Goal: Task Accomplishment & Management: Manage account settings

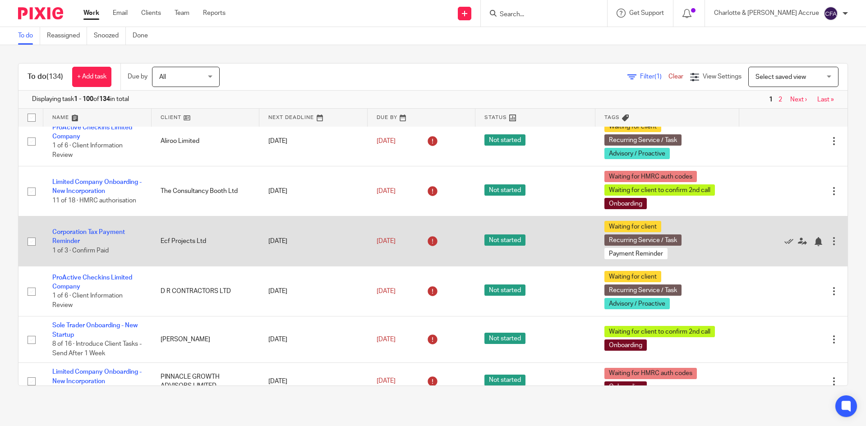
scroll to position [271, 0]
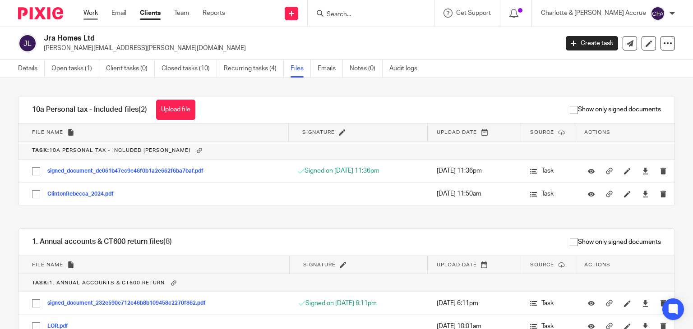
click at [93, 18] on link "Work" at bounding box center [90, 13] width 14 height 9
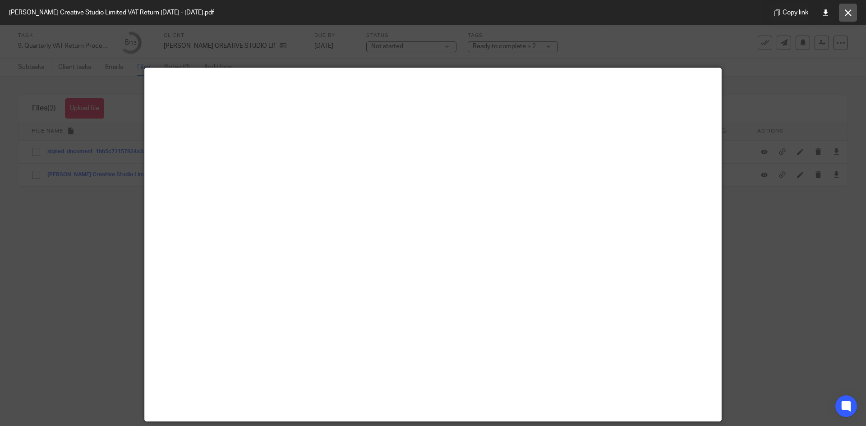
click at [852, 7] on button at bounding box center [848, 13] width 18 height 18
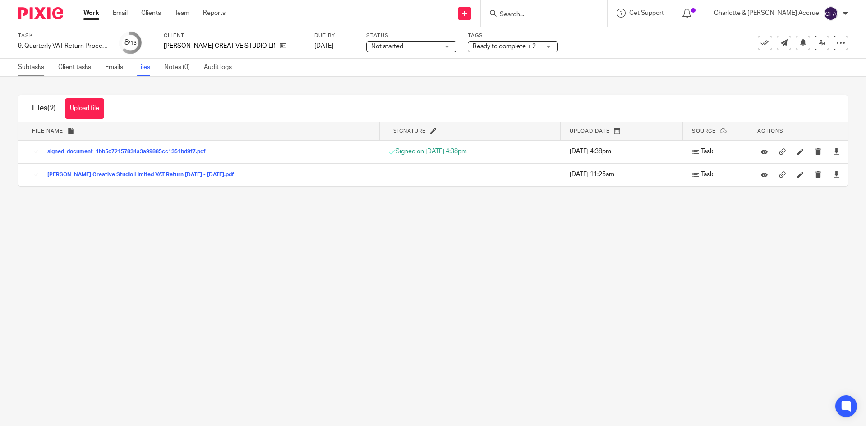
click at [40, 70] on link "Subtasks" at bounding box center [34, 68] width 33 height 18
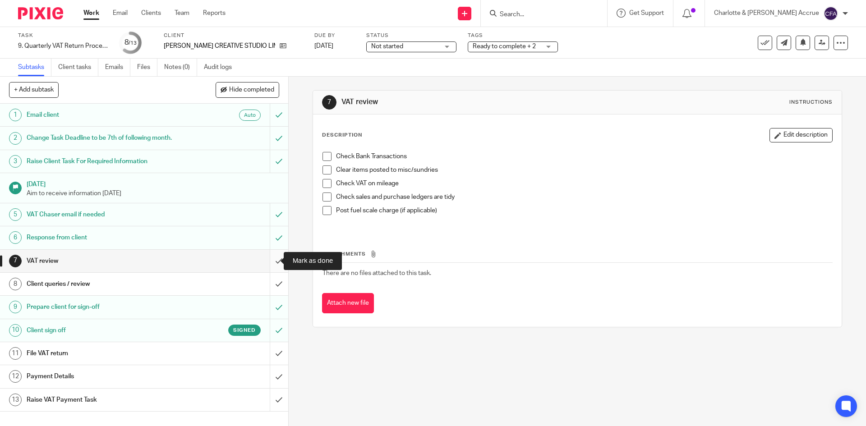
click at [271, 257] on input "submit" at bounding box center [144, 261] width 288 height 23
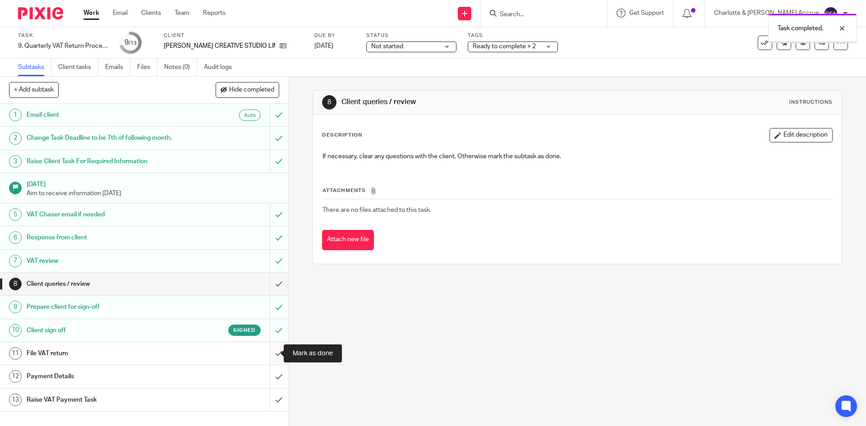
click at [266, 360] on input "submit" at bounding box center [144, 353] width 288 height 23
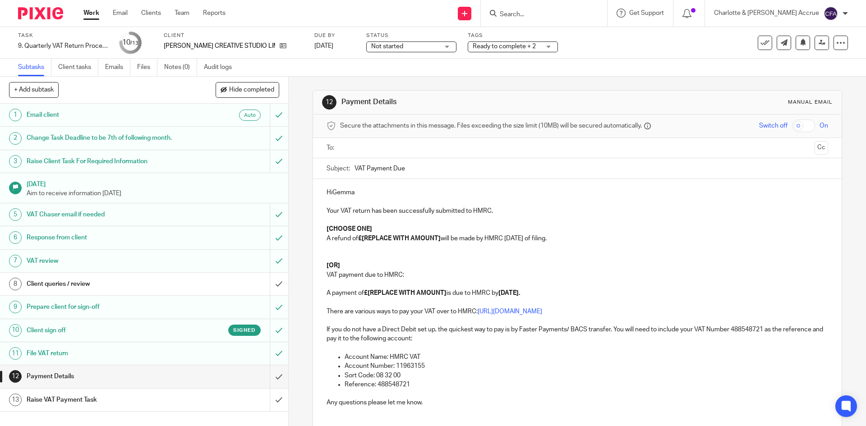
click at [364, 157] on div at bounding box center [577, 148] width 473 height 20
click at [362, 149] on input "text" at bounding box center [576, 148] width 467 height 10
click at [332, 194] on p "HiGemma" at bounding box center [577, 194] width 501 height 9
click at [337, 207] on p at bounding box center [577, 203] width 501 height 9
click at [330, 212] on p "Your VAT return has been successfully submitted to HMRC." at bounding box center [577, 212] width 501 height 9
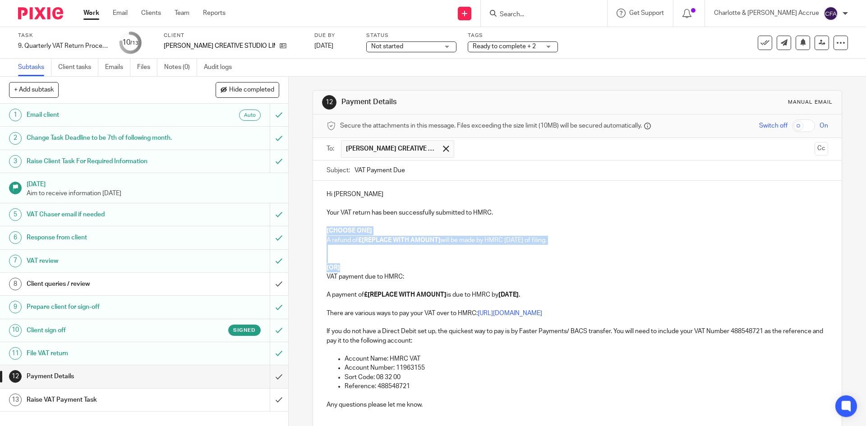
drag, startPoint x: 324, startPoint y: 232, endPoint x: 511, endPoint y: 270, distance: 191.0
click at [511, 270] on div "Hi Gemma Your VAT return has been successfully submitted to HMRC. [CHOOSE ONE] …" at bounding box center [577, 303] width 528 height 245
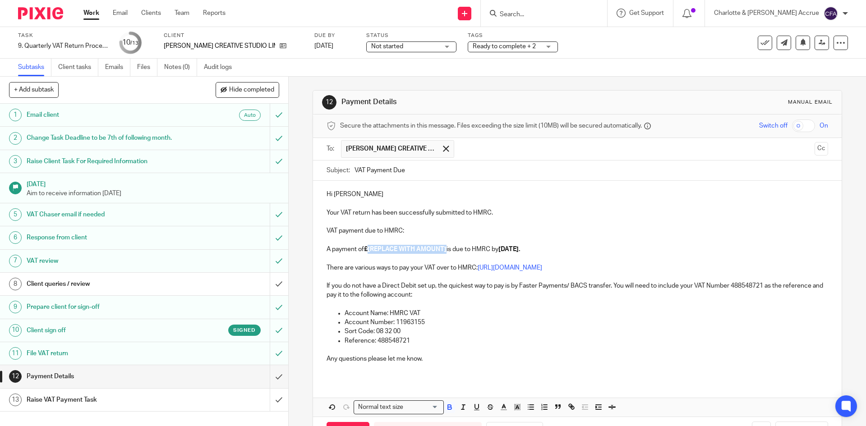
drag, startPoint x: 446, startPoint y: 248, endPoint x: 366, endPoint y: 247, distance: 79.9
click at [366, 247] on p "A payment of £[REPLACE WITH AMOUNT] is due to HMRC by 7 Oct 2025." at bounding box center [577, 249] width 501 height 9
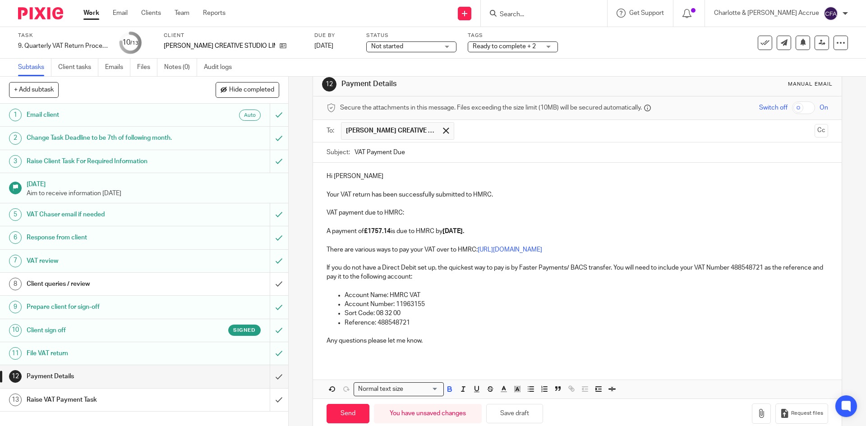
scroll to position [34, 0]
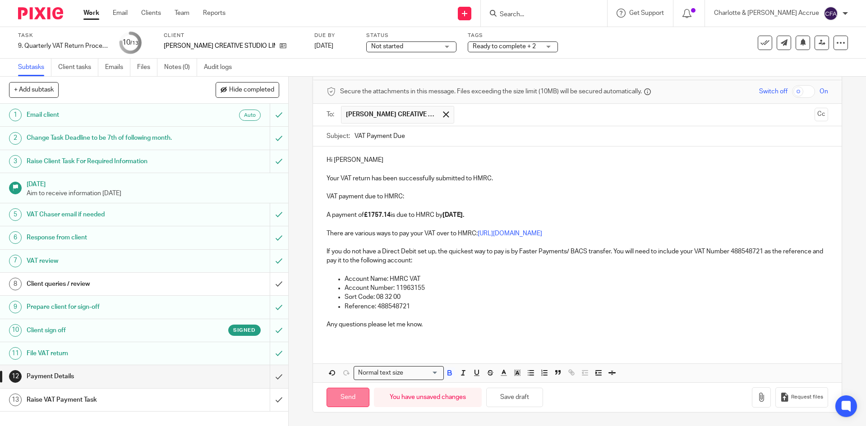
click at [334, 399] on input "Send" at bounding box center [348, 397] width 43 height 19
type input "Sent"
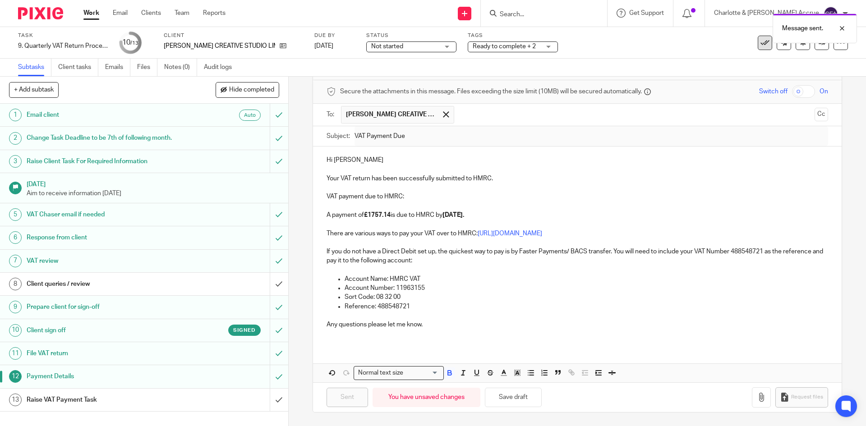
click at [762, 46] on icon at bounding box center [765, 42] width 9 height 9
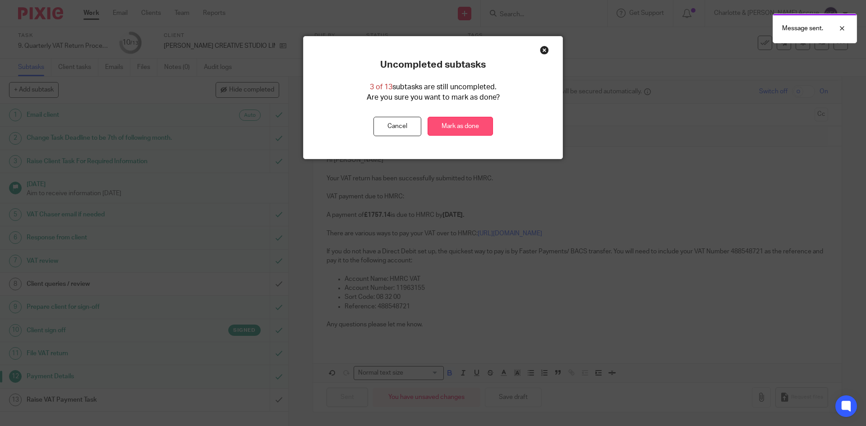
click at [457, 118] on link "Mark as done" at bounding box center [460, 126] width 65 height 19
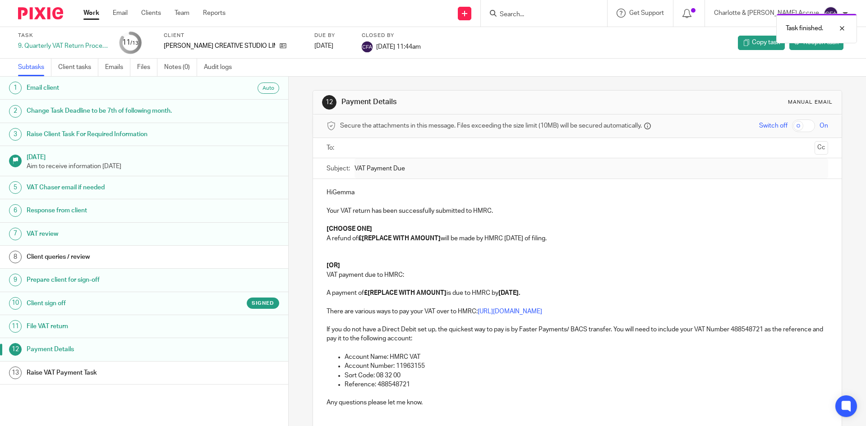
click at [547, 12] on div "Task finished." at bounding box center [645, 26] width 424 height 34
click at [547, 8] on body "Work Email Clients Team Reports Work Email Clients Team Reports Settings Send n…" at bounding box center [433, 213] width 866 height 426
click at [842, 26] on div at bounding box center [835, 28] width 24 height 11
click at [580, 12] on input "Search" at bounding box center [539, 15] width 81 height 8
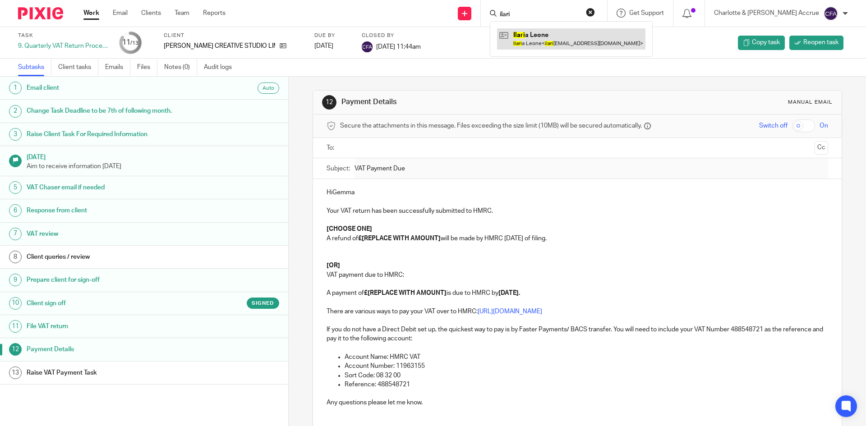
type input "ilari"
click at [604, 40] on link at bounding box center [571, 38] width 148 height 21
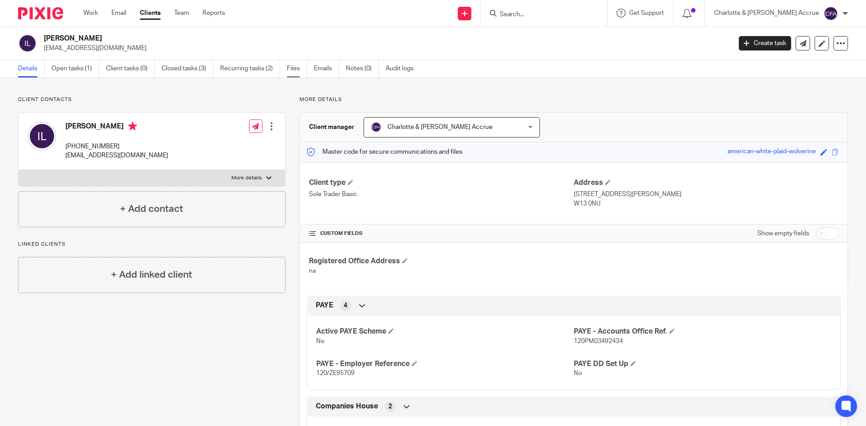
click at [289, 68] on link "Files" at bounding box center [297, 69] width 20 height 18
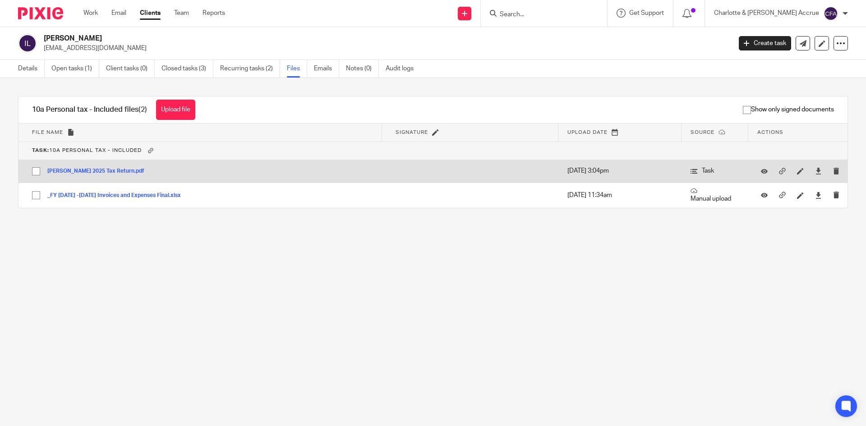
click at [109, 169] on button "[PERSON_NAME] 2025 Tax Return.pdf" at bounding box center [99, 171] width 104 height 6
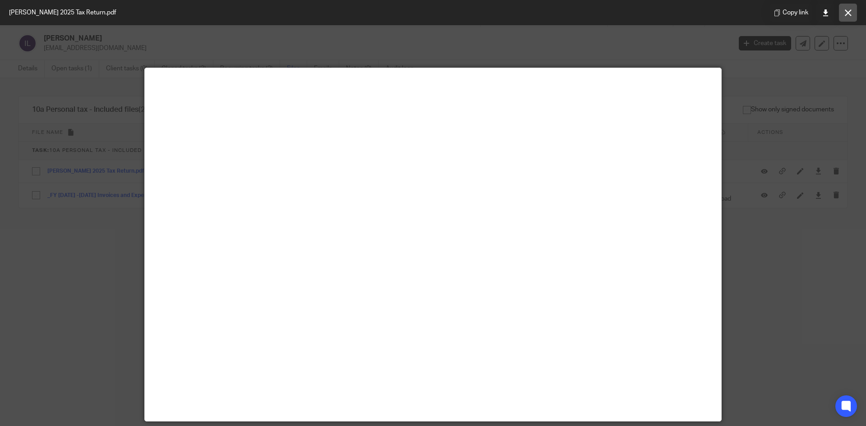
click at [845, 10] on icon at bounding box center [848, 12] width 7 height 7
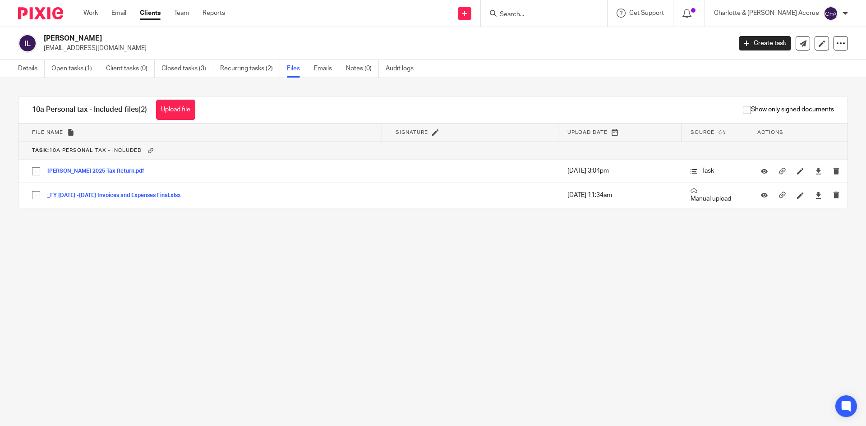
click at [559, 12] on input "Search" at bounding box center [539, 15] width 81 height 8
type input "cmvisio"
click at [582, 32] on link at bounding box center [573, 38] width 152 height 21
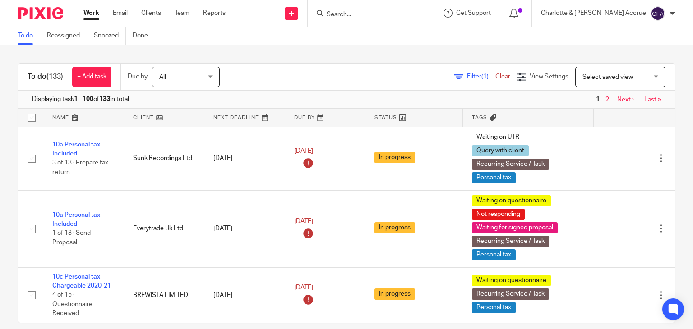
click at [393, 13] on input "Search" at bounding box center [366, 15] width 81 height 8
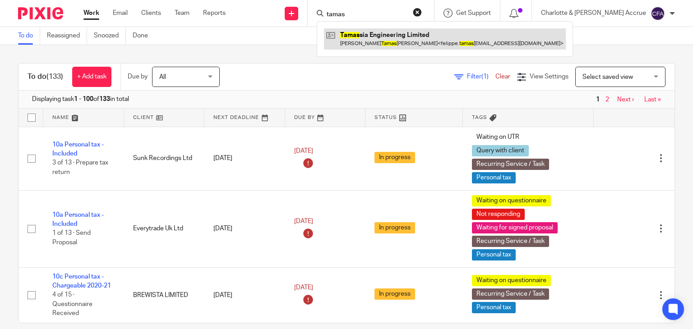
type input "tamas"
click at [411, 36] on link at bounding box center [445, 38] width 242 height 21
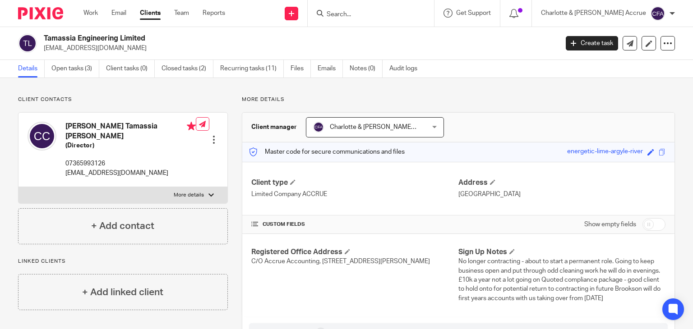
drag, startPoint x: 63, startPoint y: 49, endPoint x: 127, endPoint y: 53, distance: 64.2
click at [127, 53] on div "Tamassia Engineering Limited [EMAIL_ADDRESS][DOMAIN_NAME] Create task Update fr…" at bounding box center [346, 43] width 693 height 33
click at [407, 11] on input "Search" at bounding box center [366, 15] width 81 height 8
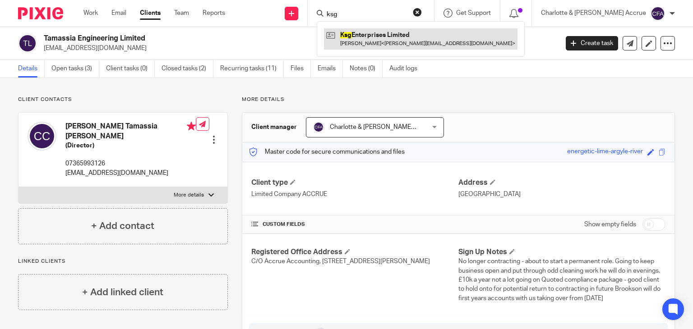
type input "ksg"
click at [410, 29] on link at bounding box center [421, 38] width 194 height 21
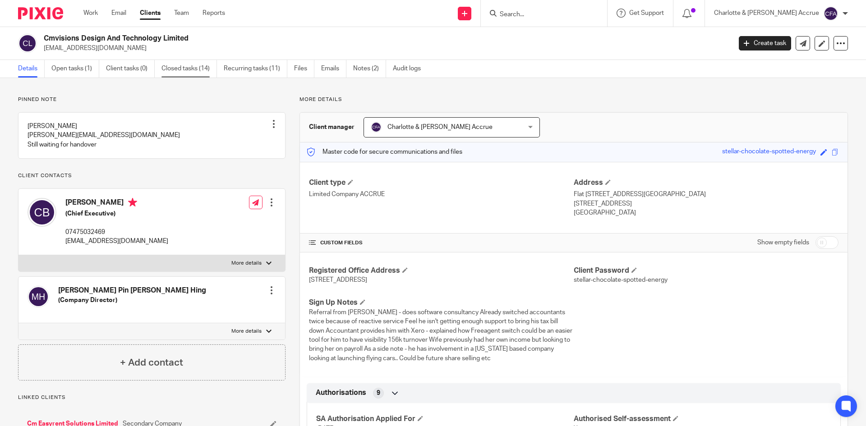
click at [202, 66] on link "Closed tasks (14)" at bounding box center [189, 69] width 55 height 18
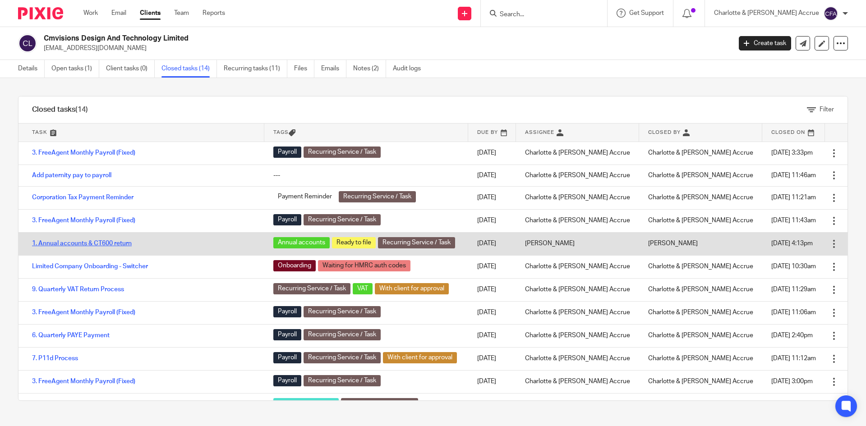
click at [87, 240] on link "1. Annual accounts & CT600 return" at bounding box center [82, 243] width 100 height 6
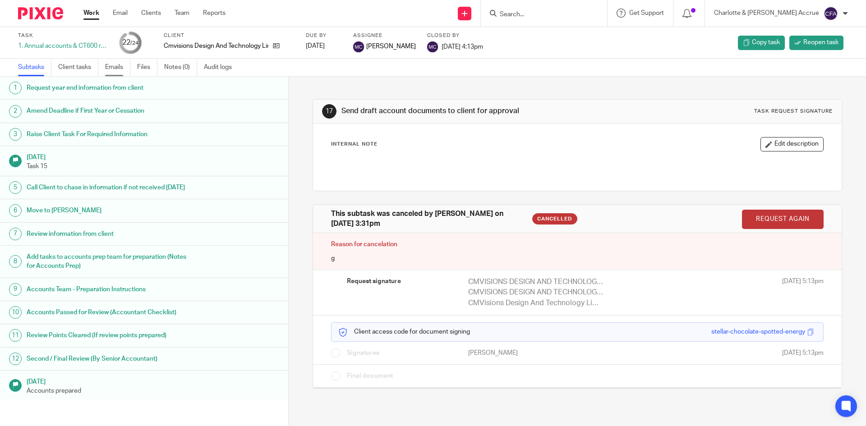
click at [119, 67] on link "Emails" at bounding box center [117, 68] width 25 height 18
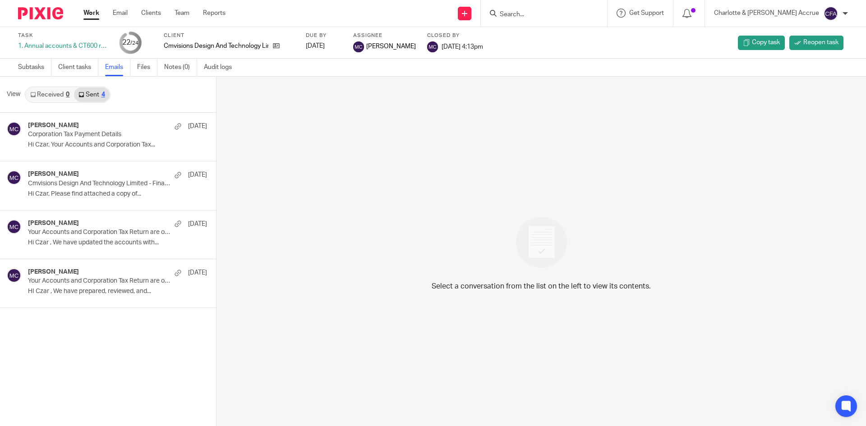
click at [93, 97] on link "Sent 4" at bounding box center [91, 95] width 35 height 14
click at [93, 144] on p "Hi Czar, Your Accounts and Corporation Tax..." at bounding box center [104, 145] width 152 height 8
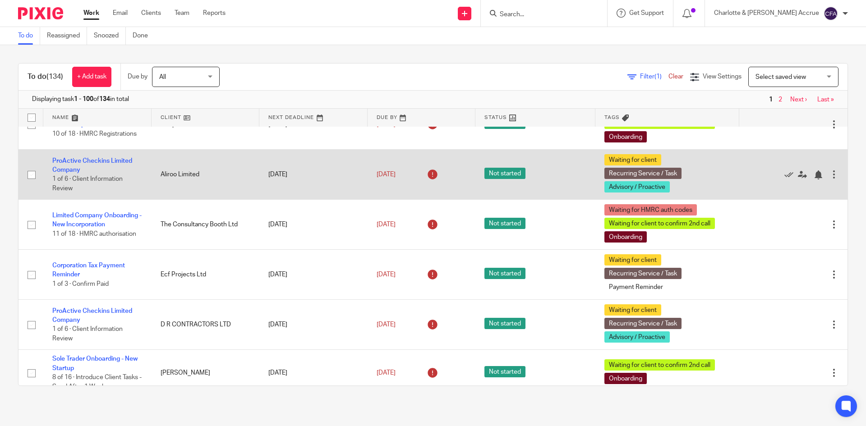
scroll to position [45, 0]
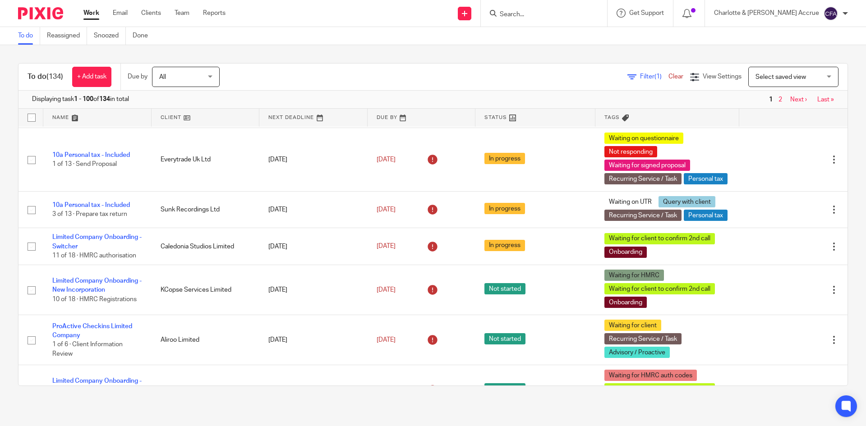
click at [628, 80] on icon at bounding box center [632, 77] width 9 height 9
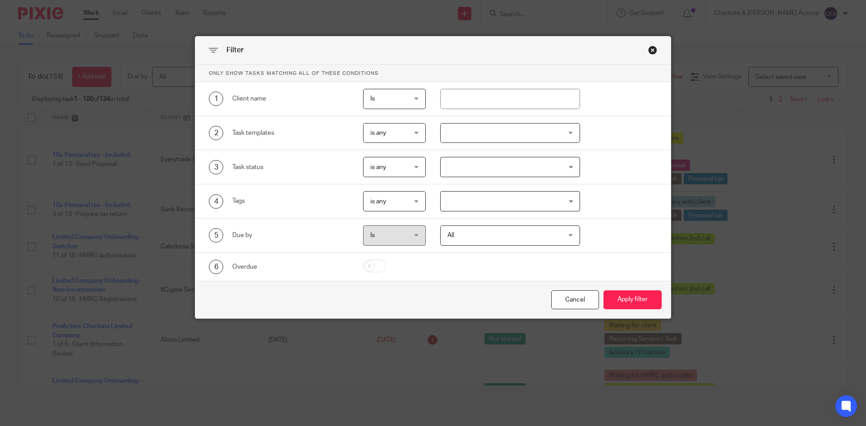
click at [648, 51] on div "Close this dialog window" at bounding box center [652, 50] width 9 height 9
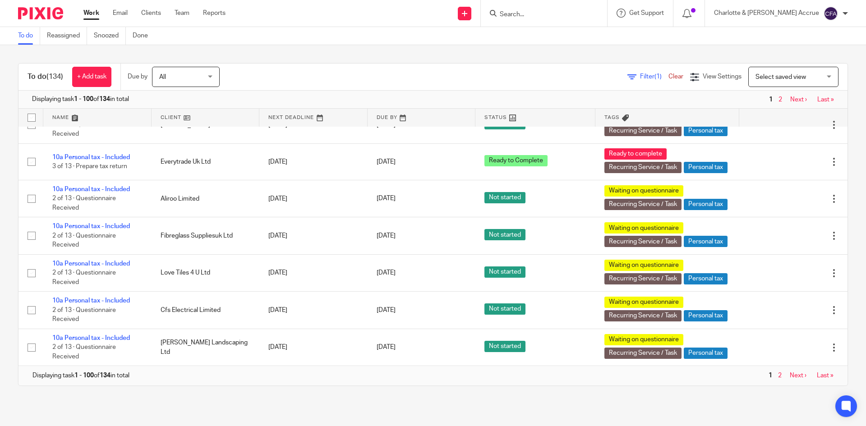
scroll to position [4141, 0]
click at [571, 14] on input "Search" at bounding box center [539, 15] width 81 height 8
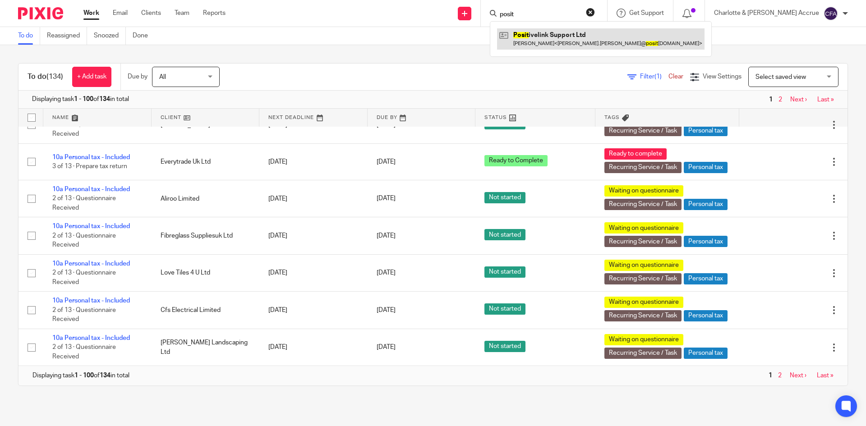
type input "posit"
click at [591, 45] on link at bounding box center [601, 38] width 208 height 21
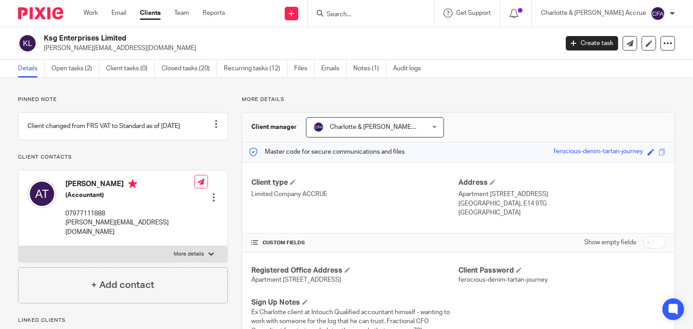
click at [69, 49] on p "[PERSON_NAME][EMAIL_ADDRESS][DOMAIN_NAME]" at bounding box center [298, 48] width 508 height 9
click at [113, 45] on p "[PERSON_NAME][EMAIL_ADDRESS][DOMAIN_NAME]" at bounding box center [298, 48] width 508 height 9
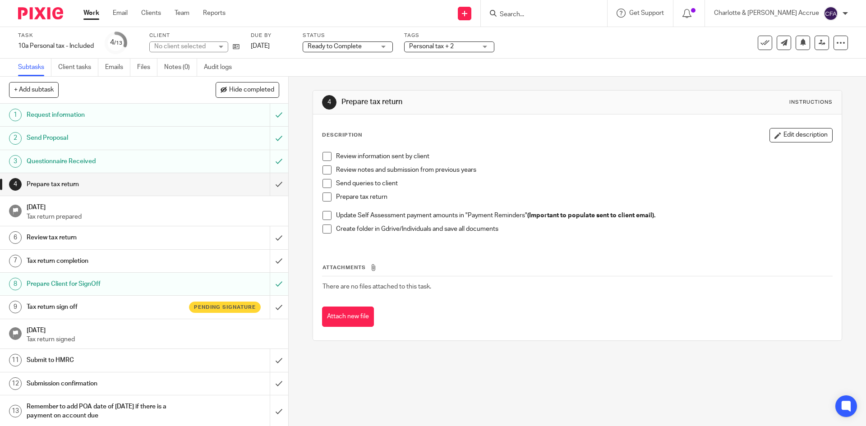
scroll to position [2, 0]
click at [485, 44] on div "Personal tax + 2" at bounding box center [449, 47] width 90 height 11
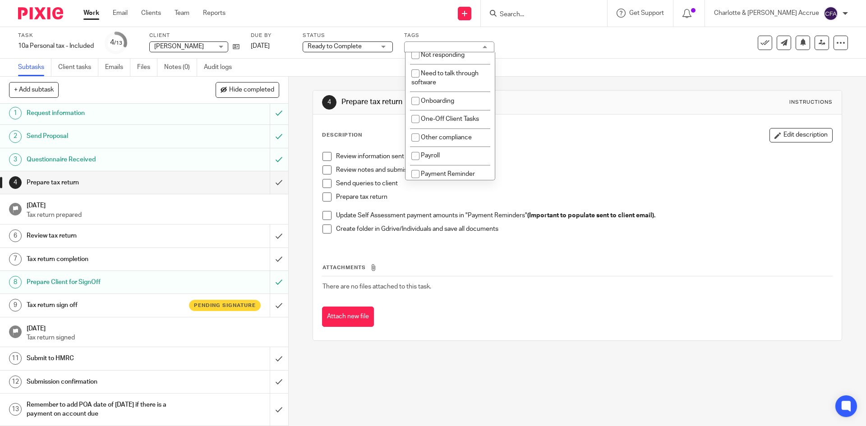
scroll to position [271, 0]
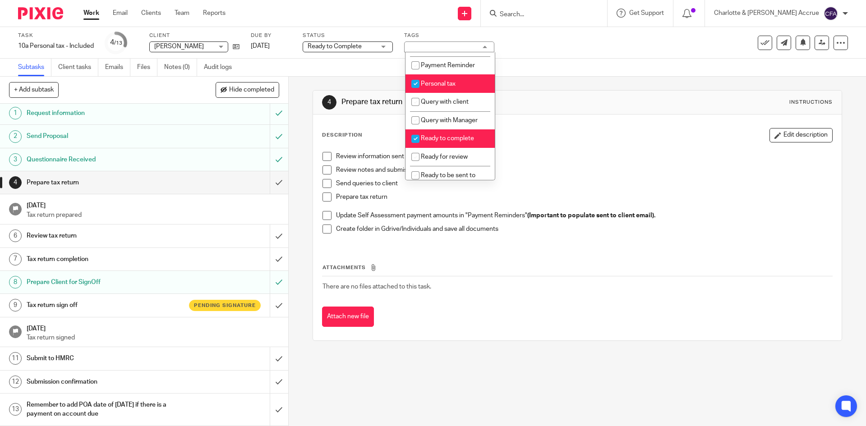
click at [439, 142] on span "Ready to complete" at bounding box center [447, 138] width 53 height 6
checkbox input "false"
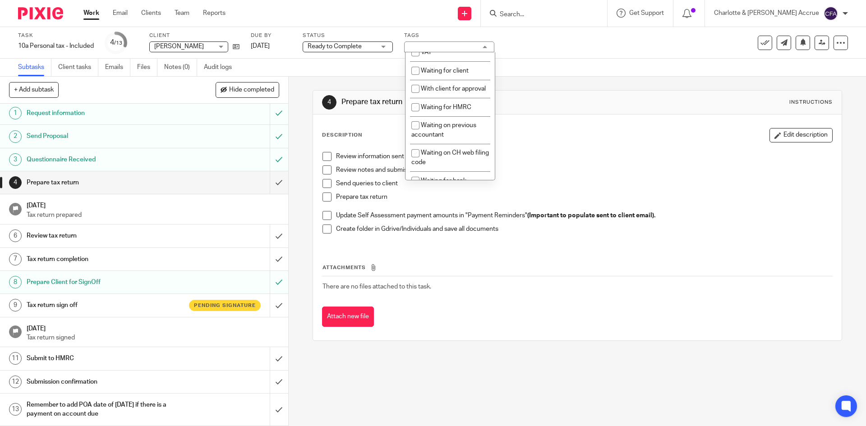
scroll to position [496, 0]
click at [430, 97] on li "With client for approval" at bounding box center [450, 87] width 89 height 18
checkbox input "true"
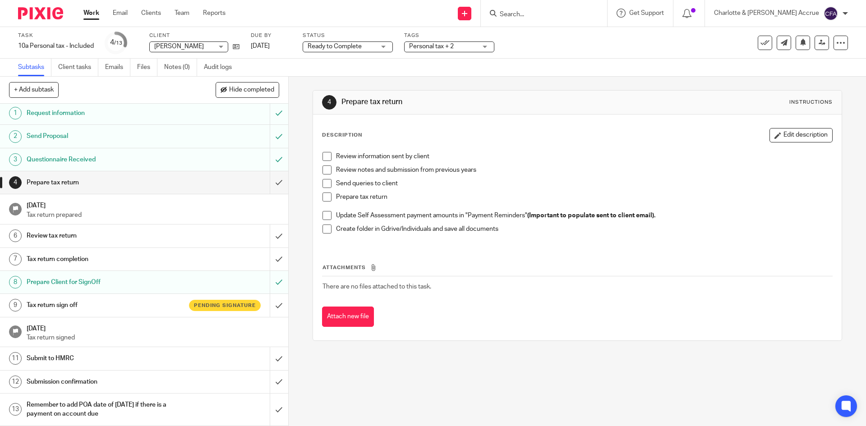
click at [360, 45] on span "Ready to Complete" at bounding box center [335, 46] width 54 height 6
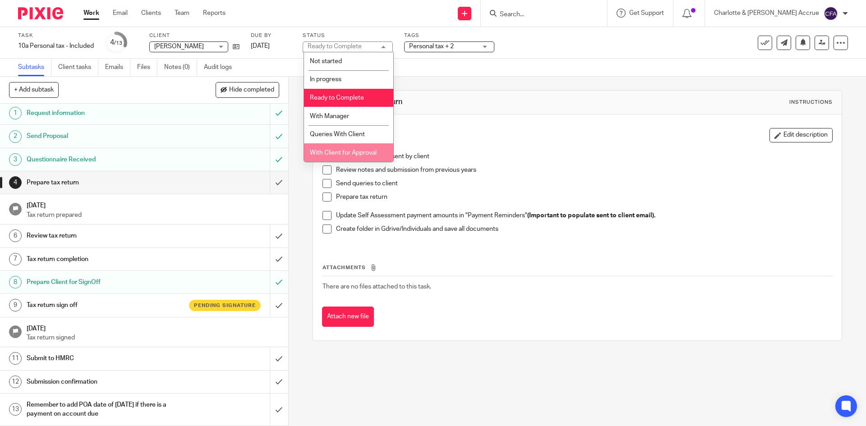
click at [354, 152] on span "With Client for Approval" at bounding box center [343, 153] width 67 height 6
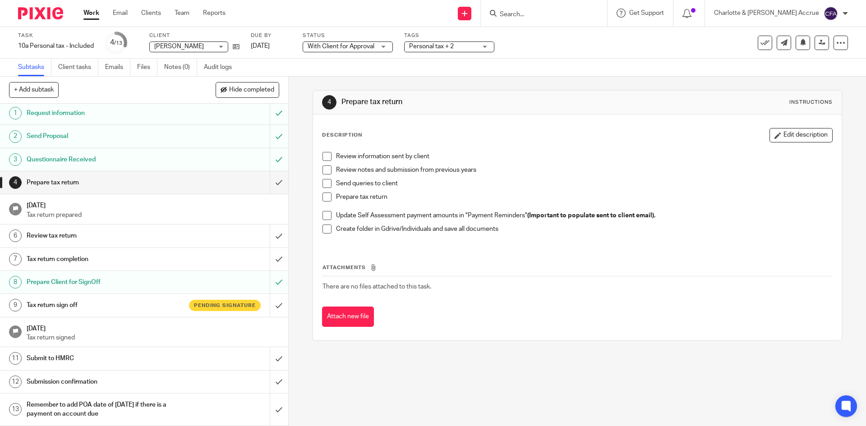
click at [92, 14] on link "Work" at bounding box center [91, 13] width 16 height 9
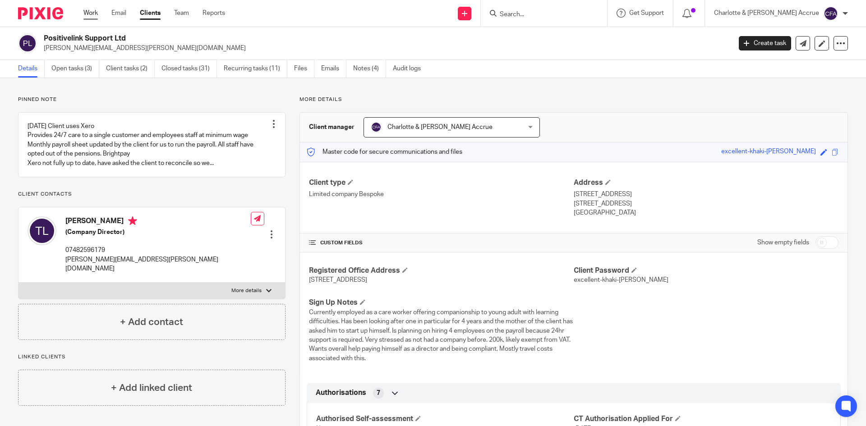
click at [91, 12] on link "Work" at bounding box center [90, 13] width 14 height 9
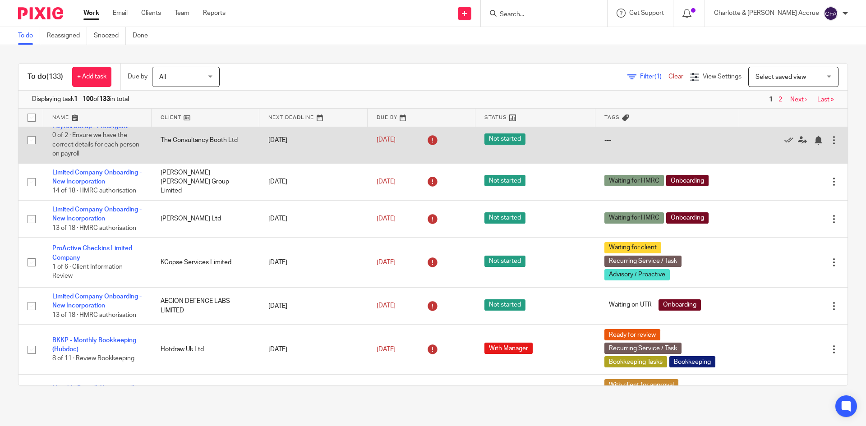
scroll to position [632, 0]
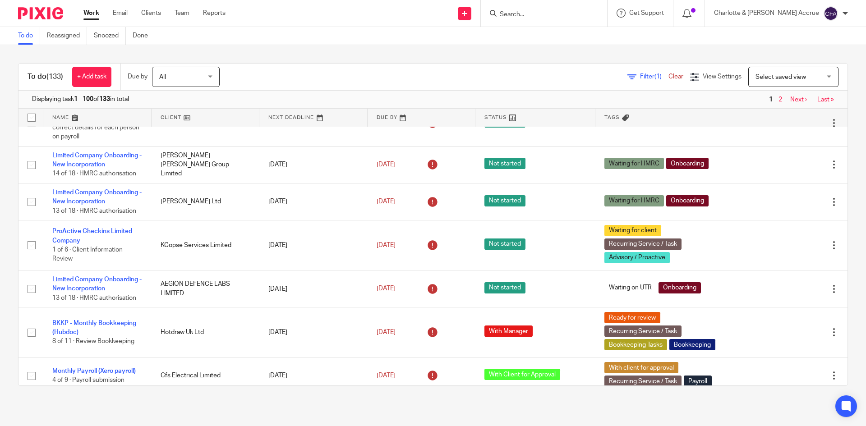
click at [628, 79] on link "Filter (1)" at bounding box center [648, 77] width 41 height 6
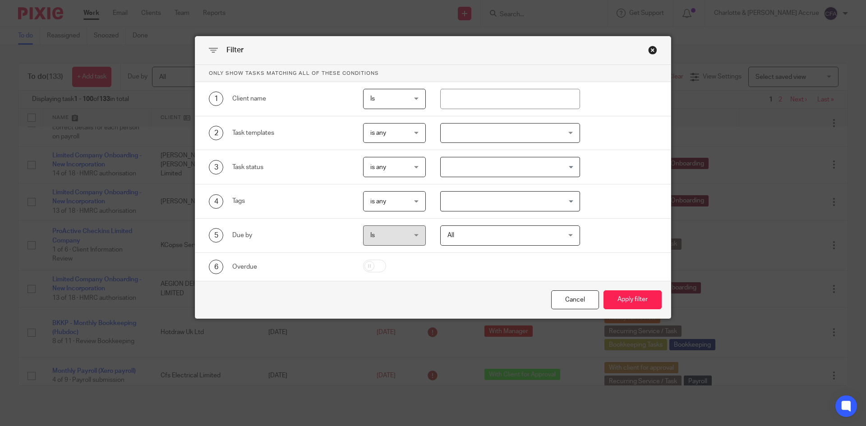
click at [496, 197] on input "Search for option" at bounding box center [509, 202] width 134 height 16
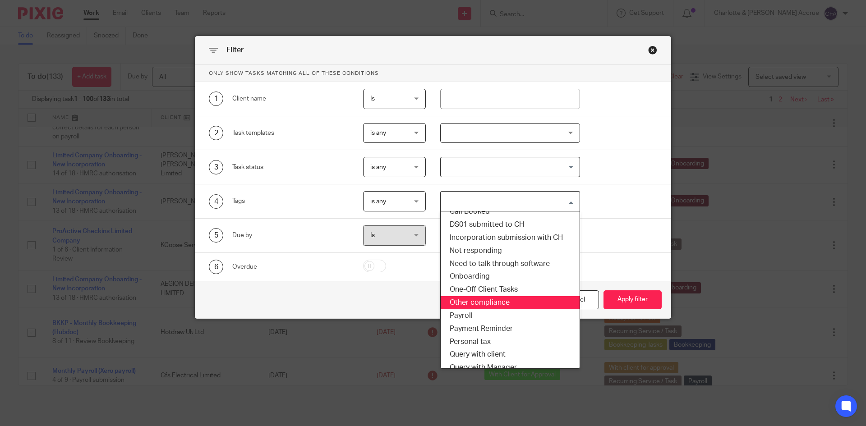
scroll to position [90, 0]
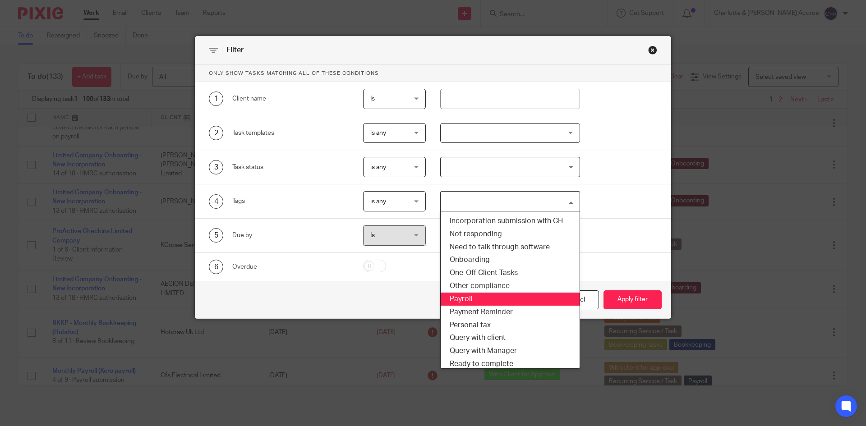
click at [467, 301] on li "Payroll" at bounding box center [510, 299] width 139 height 13
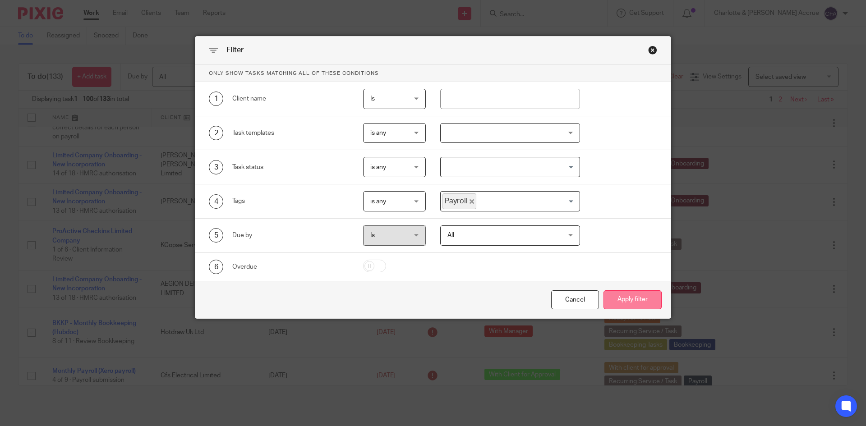
click at [613, 299] on button "Apply filter" at bounding box center [633, 300] width 58 height 19
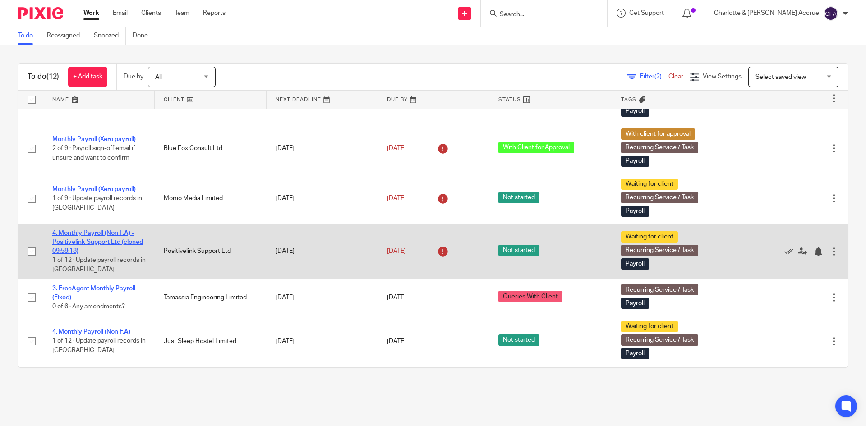
scroll to position [90, 0]
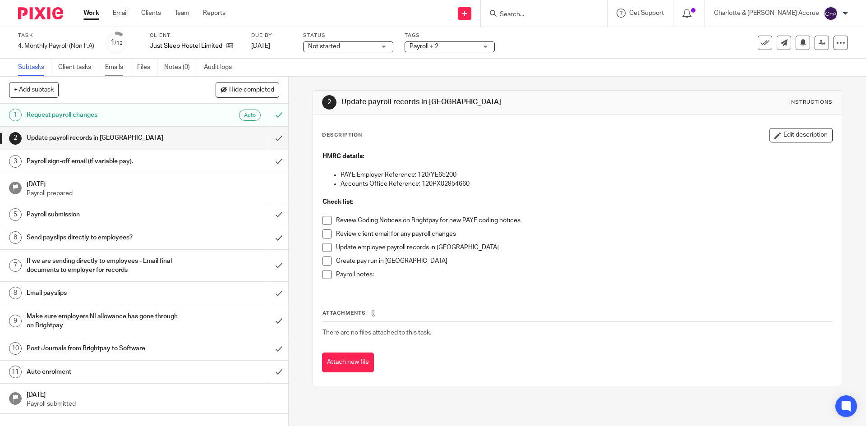
click at [121, 68] on link "Emails" at bounding box center [117, 68] width 25 height 18
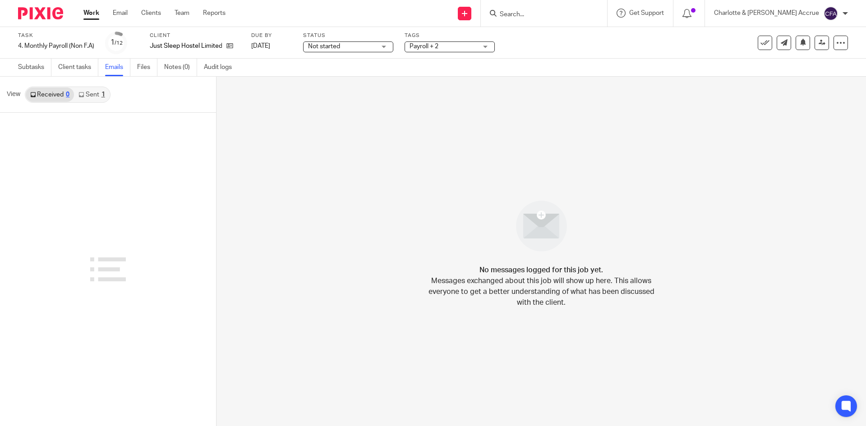
click at [97, 93] on link "Sent 1" at bounding box center [91, 95] width 35 height 14
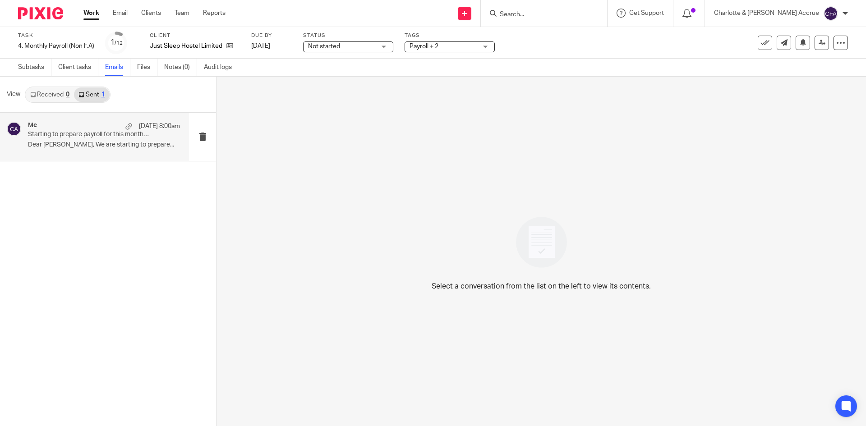
click at [97, 127] on div "Me 24 Sep 8:00am" at bounding box center [104, 126] width 152 height 9
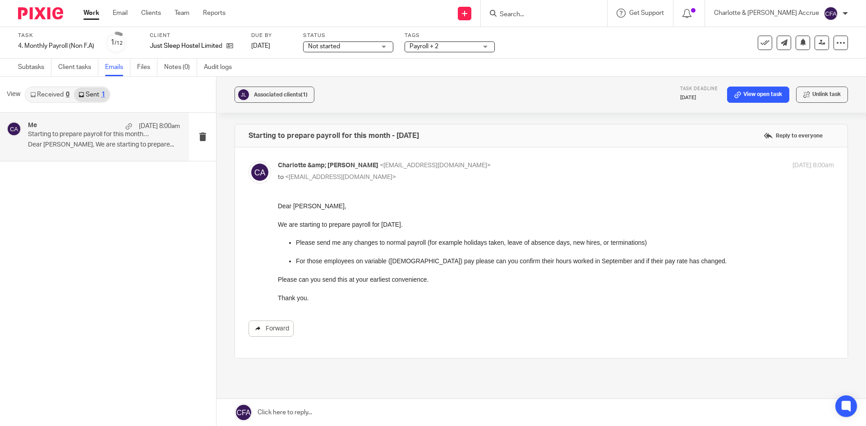
click at [269, 333] on link "Forward" at bounding box center [271, 329] width 45 height 16
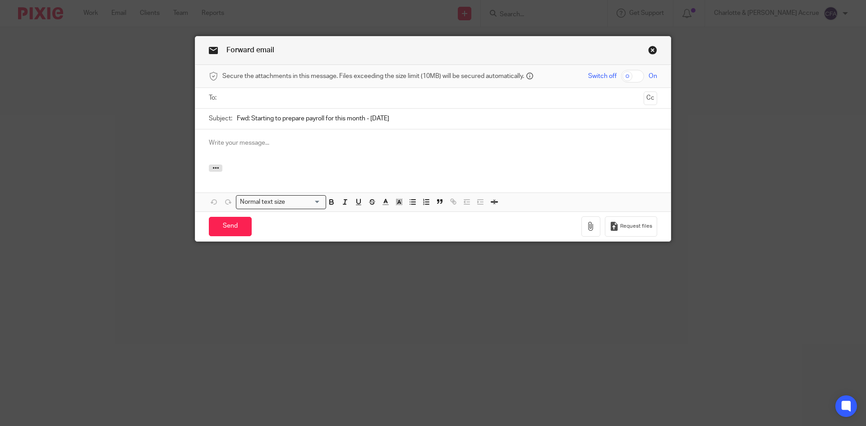
click at [356, 98] on input "text" at bounding box center [433, 98] width 415 height 10
type input "justsl"
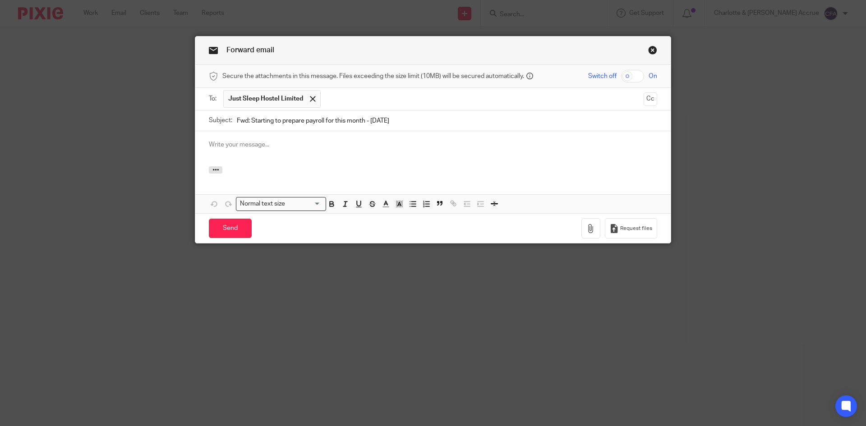
click at [238, 143] on p at bounding box center [433, 144] width 448 height 9
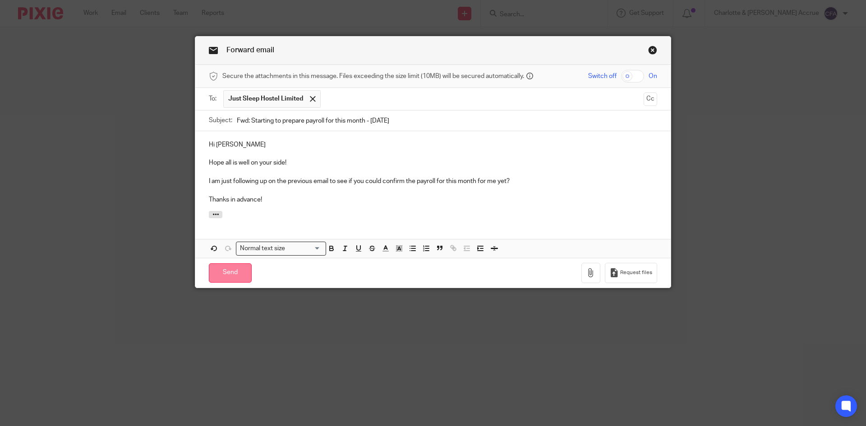
click at [214, 268] on input "Send" at bounding box center [230, 272] width 43 height 19
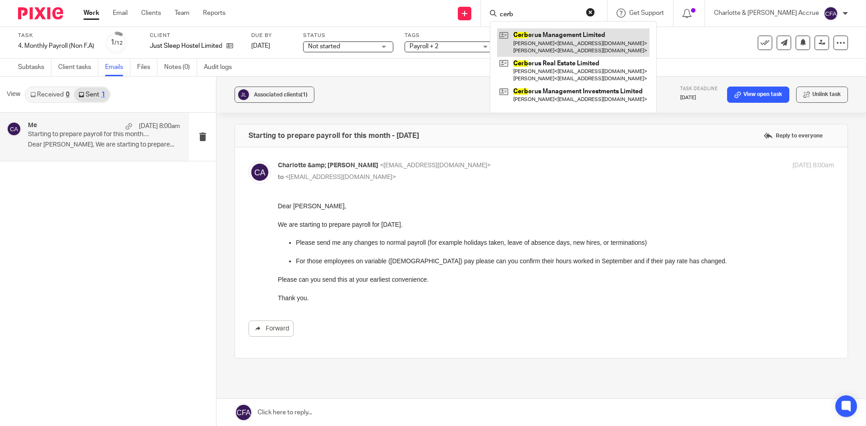
type input "cerb"
click at [576, 35] on link at bounding box center [573, 42] width 152 height 28
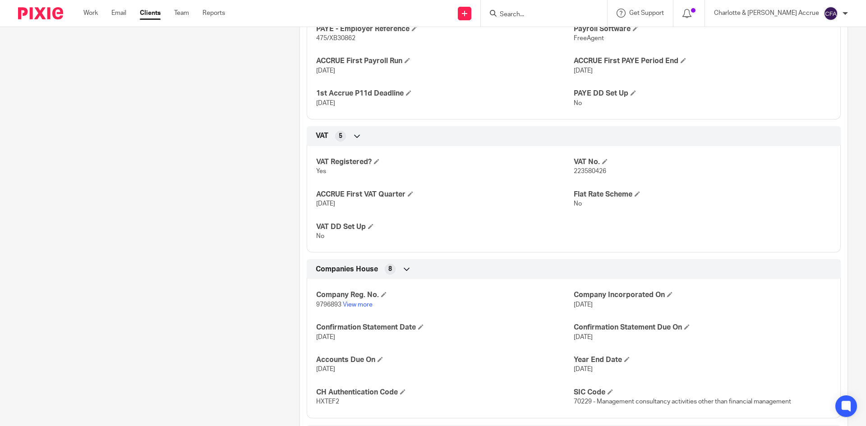
scroll to position [677, 0]
click at [90, 14] on link "Work" at bounding box center [90, 13] width 14 height 9
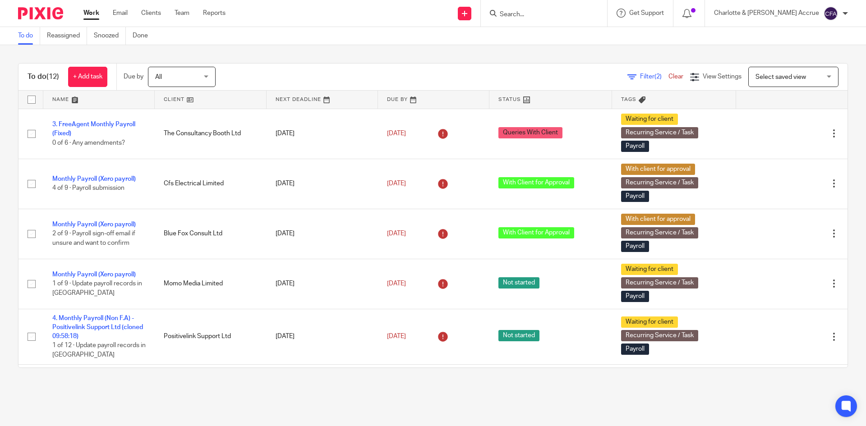
scroll to position [90, 0]
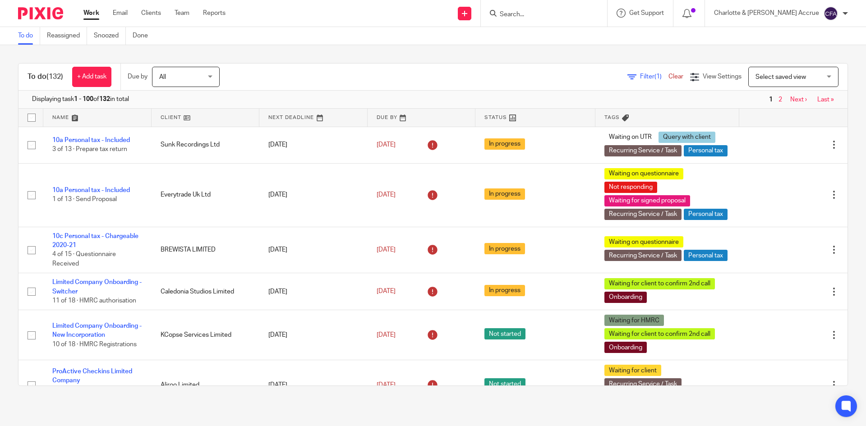
click at [633, 80] on div "Filter (1) Clear" at bounding box center [659, 76] width 63 height 9
click at [640, 74] on span "Filter (1)" at bounding box center [654, 77] width 28 height 6
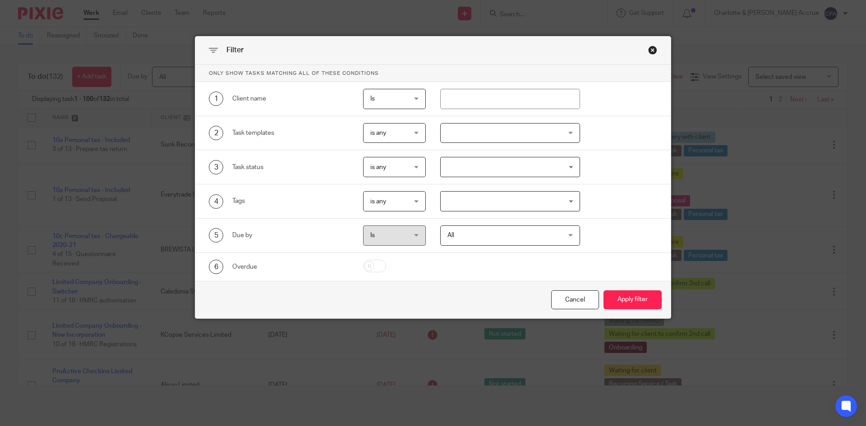
click at [440, 209] on div "Loading..." at bounding box center [510, 201] width 140 height 20
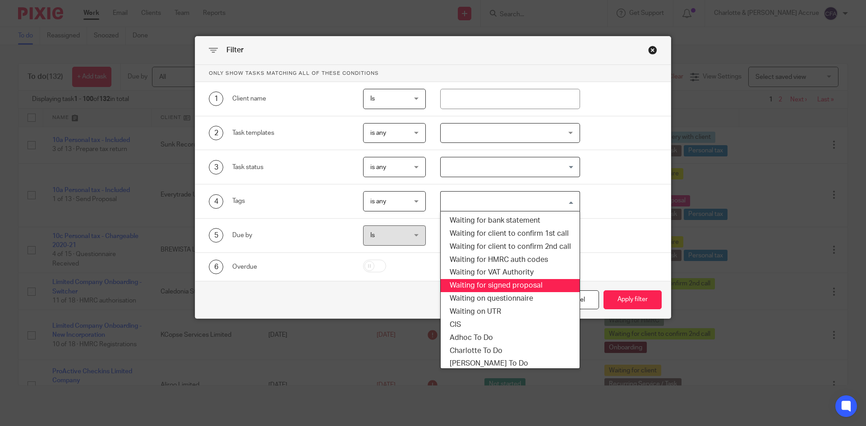
scroll to position [407, 0]
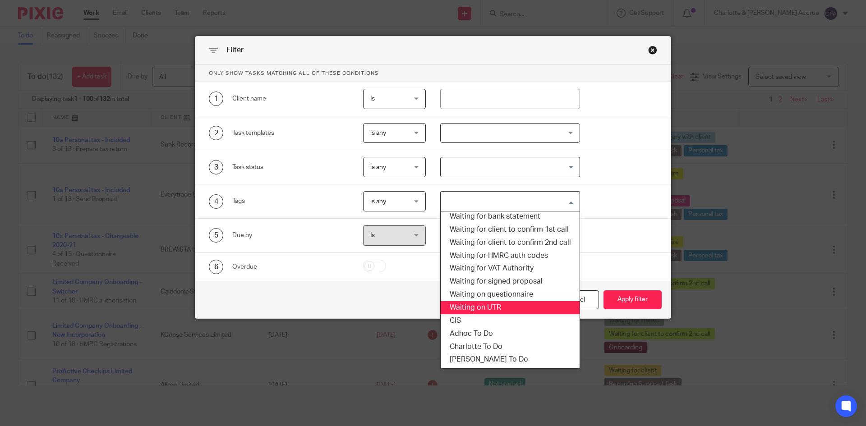
click at [604, 245] on div "5 Due by Is Is Is is All All Today Tomorrow This week Next week This month Next…" at bounding box center [426, 236] width 462 height 20
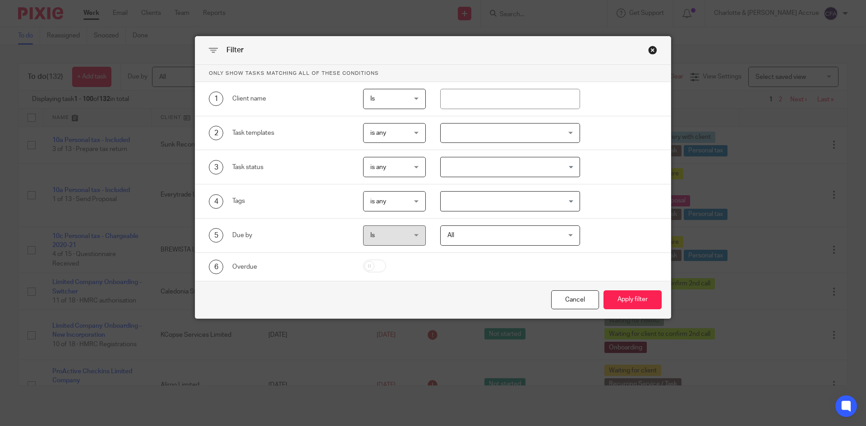
click at [648, 51] on div "Close this dialog window" at bounding box center [652, 50] width 9 height 9
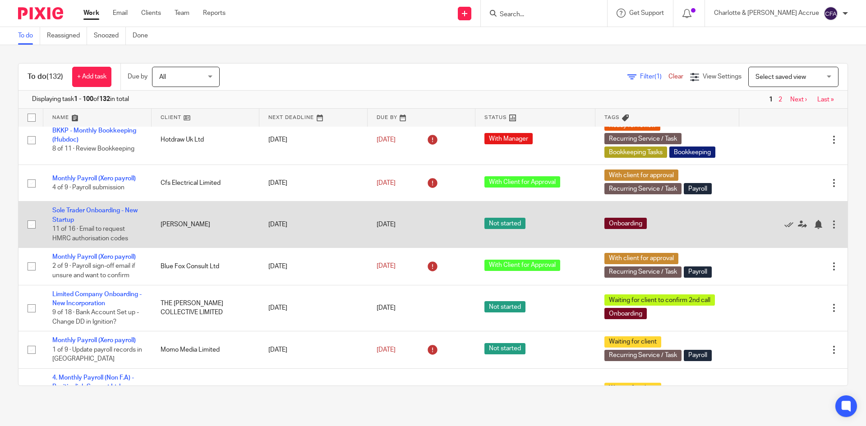
scroll to position [812, 0]
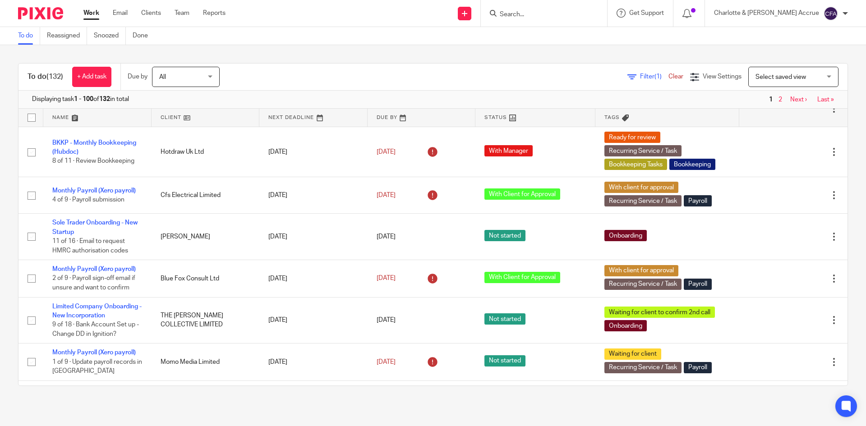
click at [568, 16] on input "Search" at bounding box center [539, 15] width 81 height 8
type input "tamass"
click at [585, 28] on div "Tamass ia Engineering Limited Carlos Felippe Tamass ia De Carvalho < felippe. t…" at bounding box center [623, 38] width 267 height 35
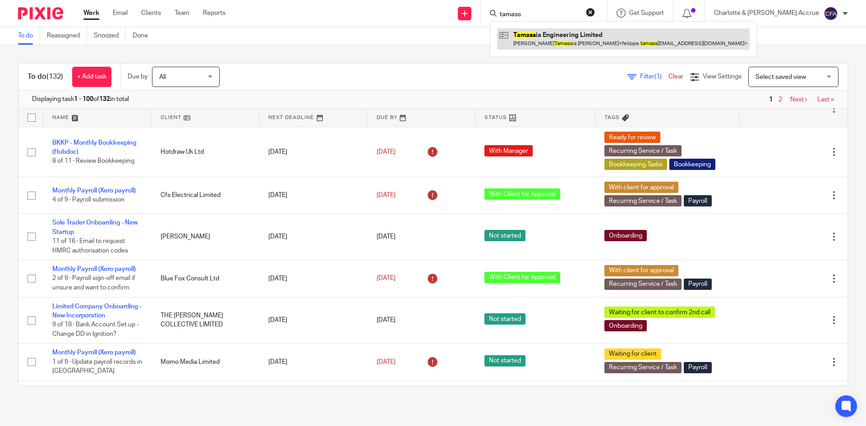
click at [589, 31] on link at bounding box center [623, 38] width 253 height 21
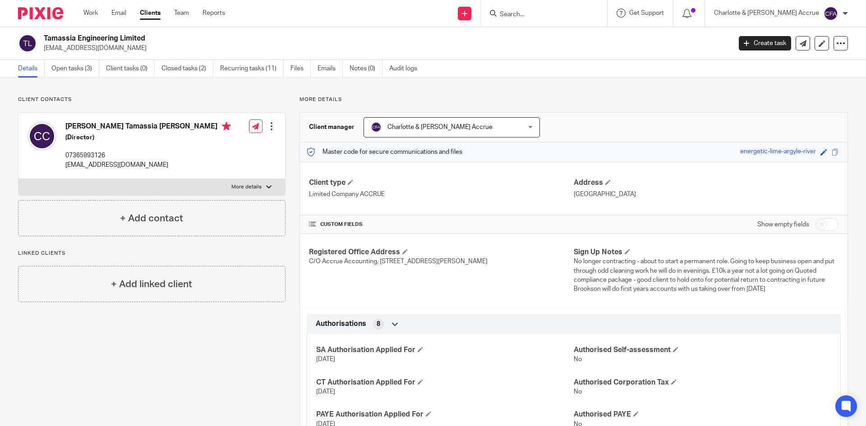
click at [111, 46] on p "felippe.tamassia@gmail.com" at bounding box center [385, 48] width 682 height 9
copy main "felippe.tamassia@gmail.com Create task Update from Companies House Export data …"
click at [92, 9] on link "Work" at bounding box center [90, 13] width 14 height 9
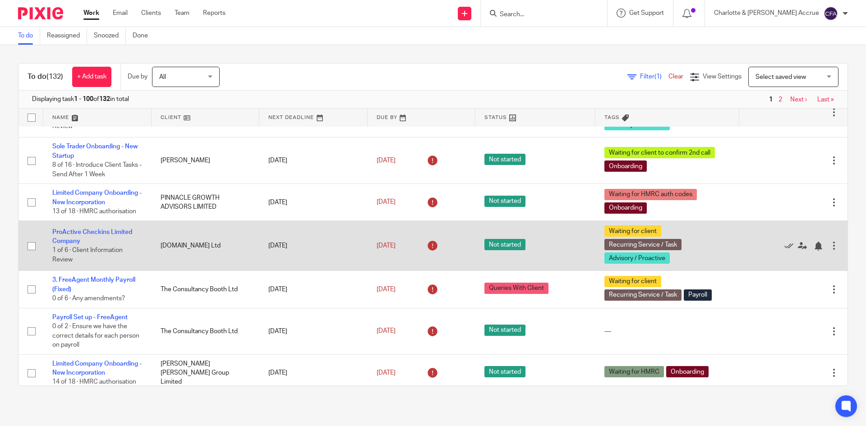
scroll to position [586, 0]
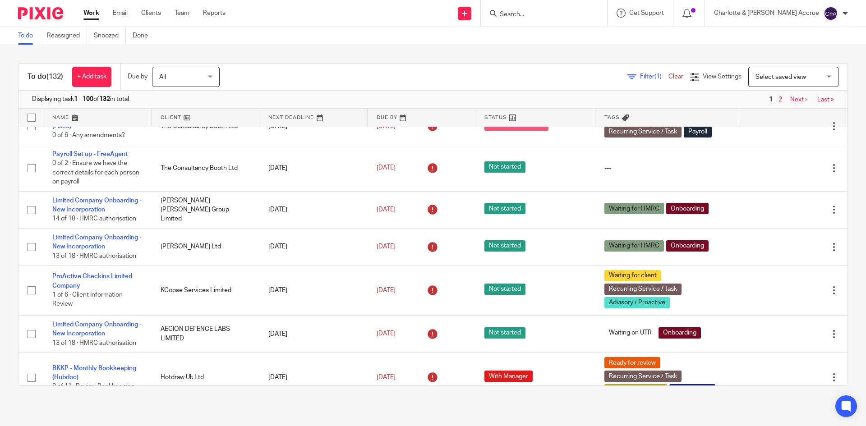
click at [559, 14] on input "Search" at bounding box center [539, 15] width 81 height 8
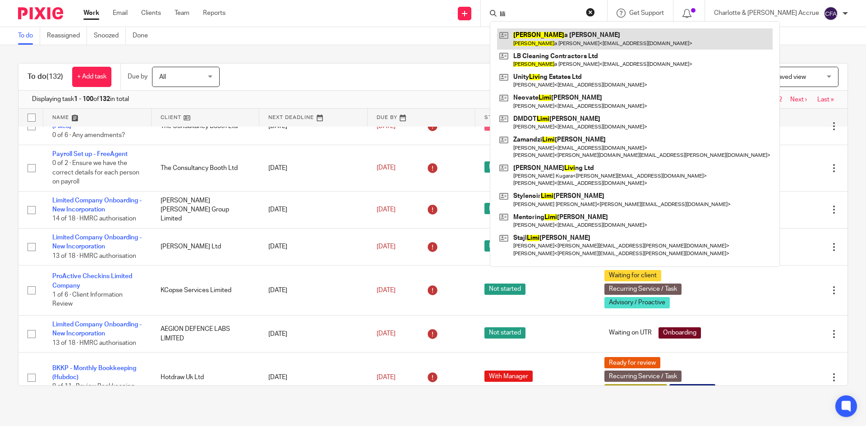
type input "lili"
click at [583, 42] on link at bounding box center [635, 38] width 276 height 21
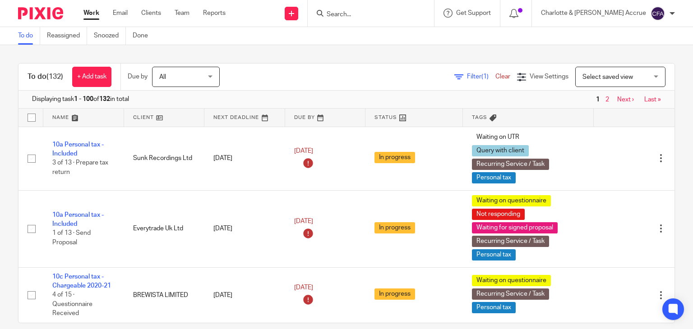
click at [375, 11] on input "Search" at bounding box center [366, 15] width 81 height 8
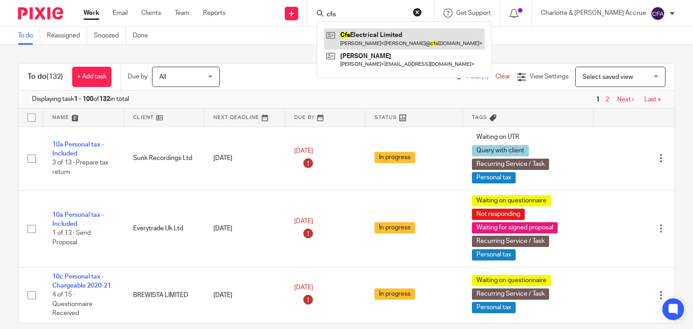
type input "cfs"
click at [443, 42] on link at bounding box center [404, 38] width 161 height 21
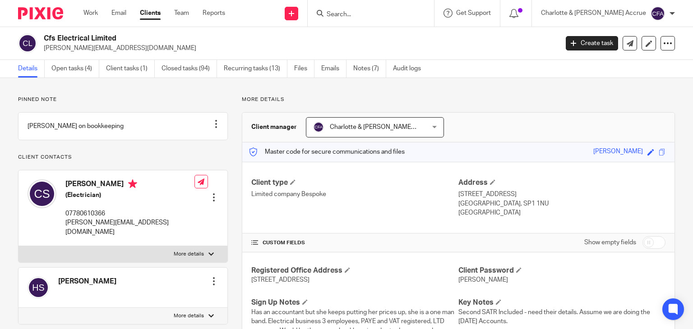
click at [205, 67] on link "Closed tasks (94)" at bounding box center [189, 69] width 55 height 18
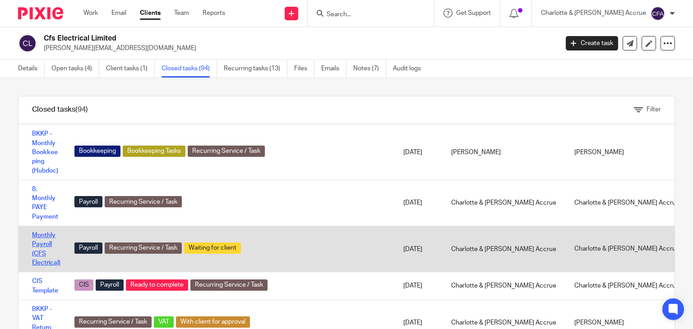
scroll to position [180, 0]
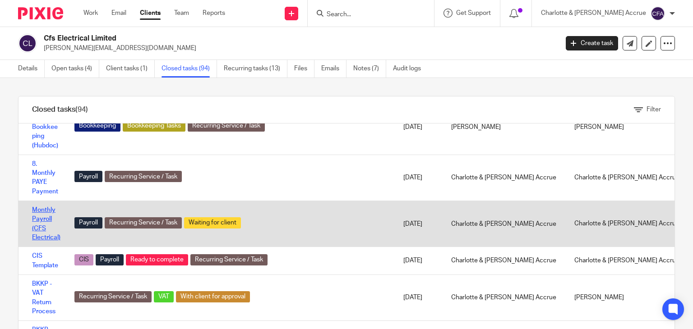
click at [42, 221] on link "Monthly Payroll (CFS Electrical)" at bounding box center [46, 224] width 28 height 34
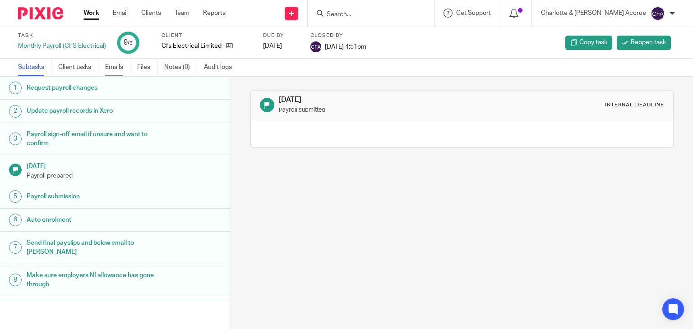
click at [114, 70] on link "Emails" at bounding box center [117, 68] width 25 height 18
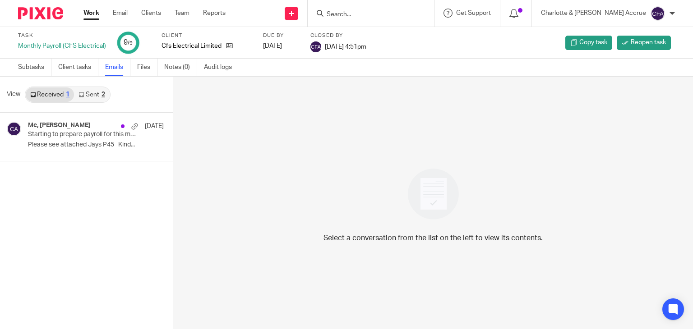
click at [84, 95] on link "Sent 2" at bounding box center [91, 95] width 35 height 14
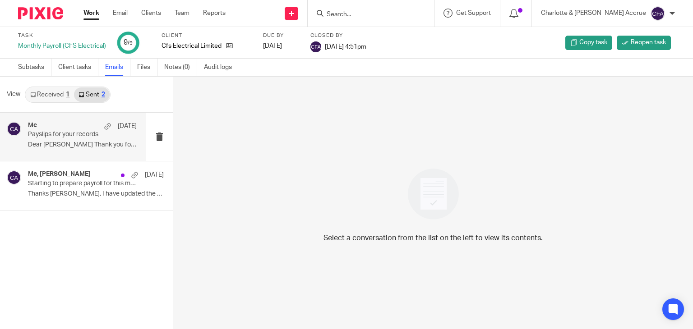
click at [88, 138] on p "Payslips for your records" at bounding box center [71, 135] width 87 height 8
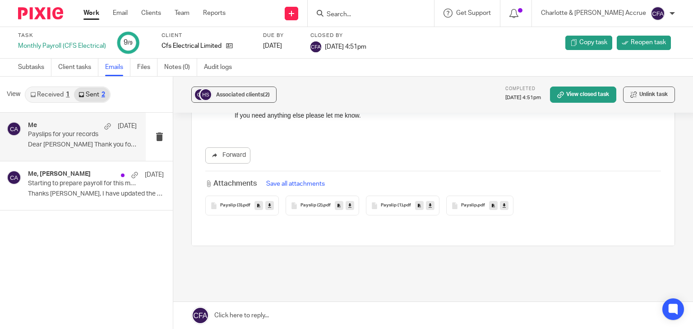
scroll to position [279, 0]
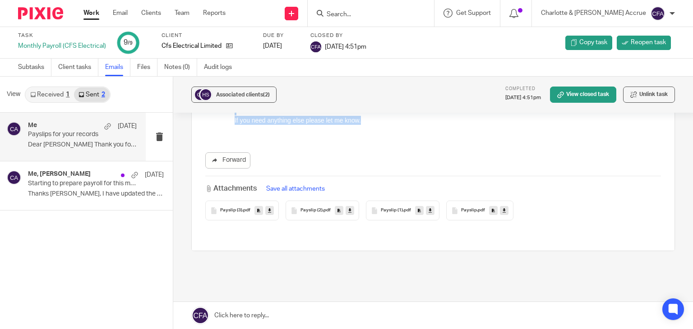
drag, startPoint x: 236, startPoint y: -74, endPoint x: 580, endPoint y: 57, distance: 367.7
click at [377, 134] on html "Dear Clint Thank you for confirming the figures! Please see attached the paysli…" at bounding box center [448, 29] width 426 height 212
copy div "Dear Clint Thank you for confirming the figures! Please see attached the paysli…"
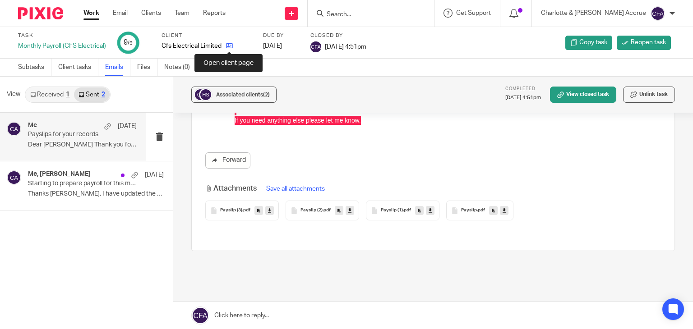
click at [228, 46] on icon at bounding box center [229, 45] width 7 height 7
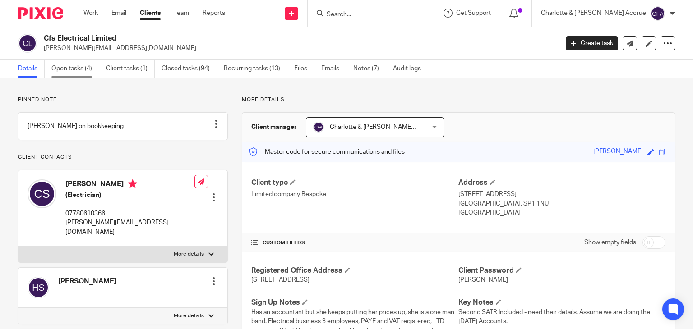
click at [80, 69] on link "Open tasks (4)" at bounding box center [75, 69] width 48 height 18
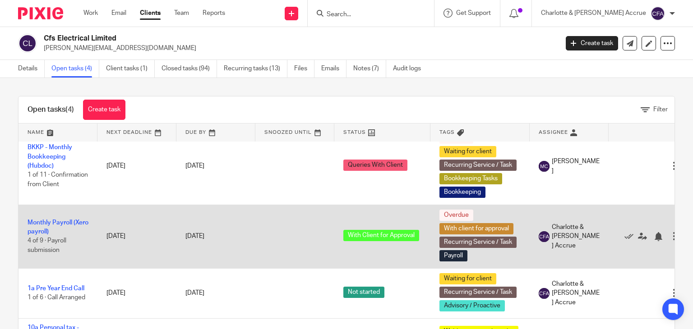
scroll to position [45, 0]
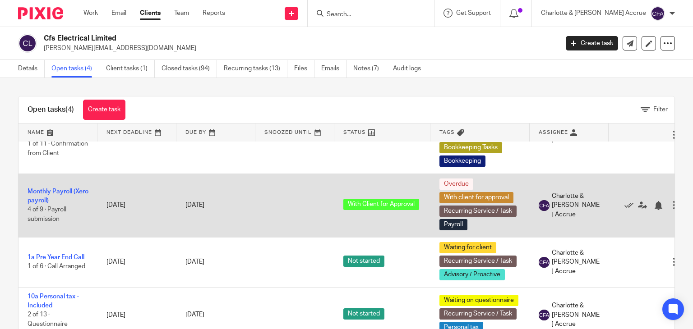
click at [45, 196] on td "Monthly Payroll (Xero payroll) 4 of 9 · Payroll submission" at bounding box center [57, 206] width 79 height 64
click at [56, 190] on link "Monthly Payroll (Xero payroll)" at bounding box center [58, 196] width 61 height 15
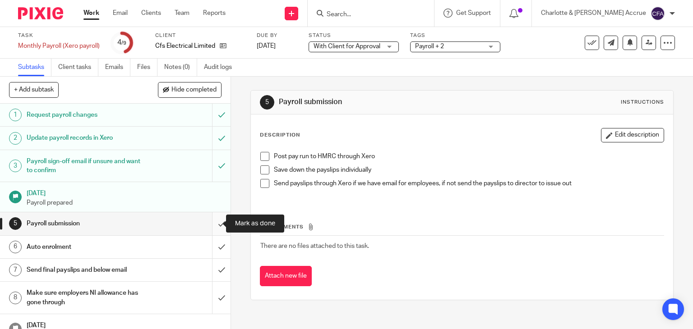
click at [215, 224] on input "submit" at bounding box center [115, 223] width 231 height 23
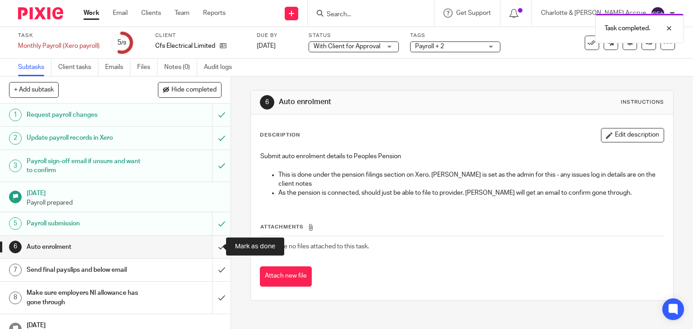
click at [212, 241] on input "submit" at bounding box center [115, 247] width 231 height 23
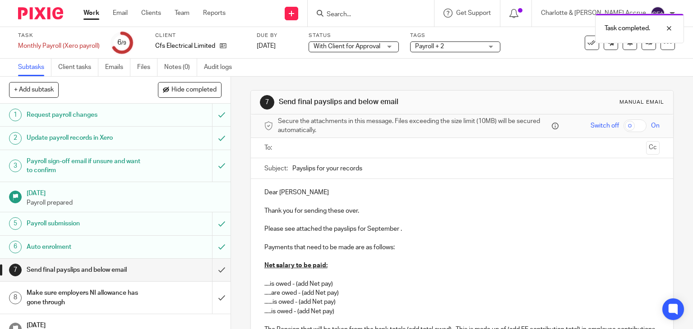
click at [340, 143] on input "text" at bounding box center [461, 148] width 361 height 10
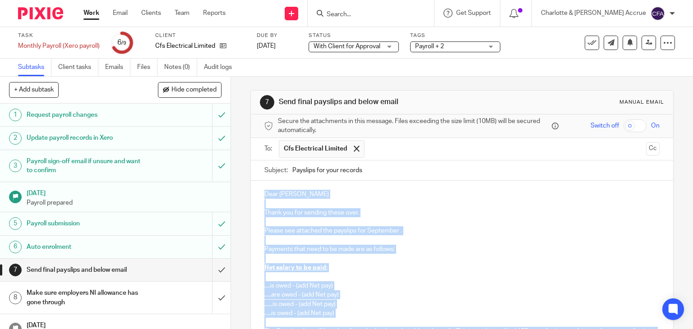
drag, startPoint x: 417, startPoint y: 239, endPoint x: 253, endPoint y: 194, distance: 170.3
click at [253, 194] on div "Dear [PERSON_NAME] Thank you for sending these over. Please see attached the pa…" at bounding box center [462, 294] width 423 height 226
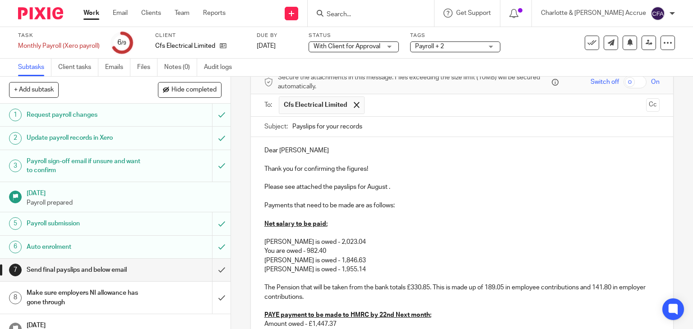
scroll to position [45, 0]
click at [372, 187] on p "Please see attached the payslips for August ." at bounding box center [462, 185] width 396 height 9
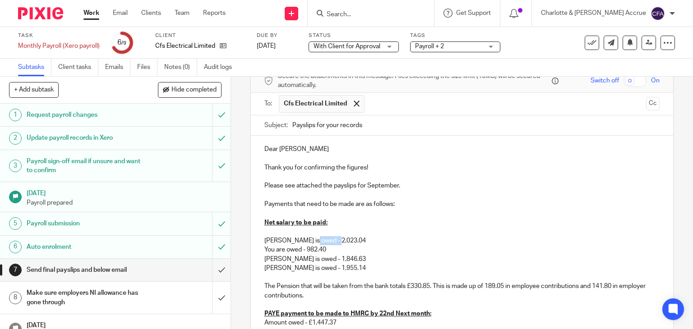
drag, startPoint x: 334, startPoint y: 241, endPoint x: 306, endPoint y: 240, distance: 28.0
click at [306, 240] on p "Aaron is owed - 2,023.04" at bounding box center [462, 240] width 396 height 9
drag, startPoint x: 333, startPoint y: 260, endPoint x: 308, endPoint y: 258, distance: 25.8
click at [308, 258] on p "Jason is owed - 1,846.63" at bounding box center [462, 259] width 396 height 9
drag, startPoint x: 331, startPoint y: 269, endPoint x: 303, endPoint y: 269, distance: 28.0
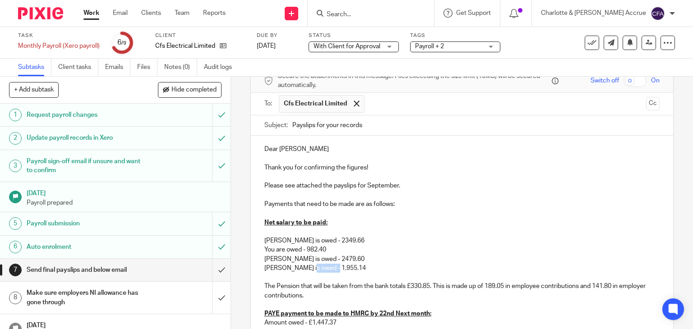
click at [303, 269] on p "Luke is owed - 1,955.14" at bounding box center [462, 268] width 396 height 9
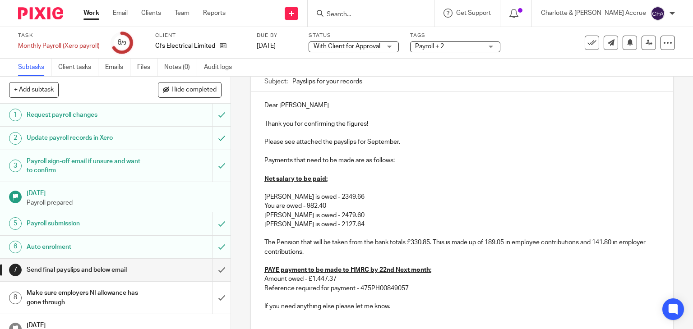
scroll to position [90, 0]
drag, startPoint x: 409, startPoint y: 240, endPoint x: 427, endPoint y: 240, distance: 18.0
click at [427, 240] on p "The Pension that will be taken from the bank totals £330.85. This is made up of…" at bounding box center [462, 246] width 396 height 18
drag, startPoint x: 485, startPoint y: 240, endPoint x: 503, endPoint y: 242, distance: 18.6
click at [503, 242] on p "The Pension that will be taken from the bank totals £574.70. This is made up of…" at bounding box center [462, 246] width 396 height 18
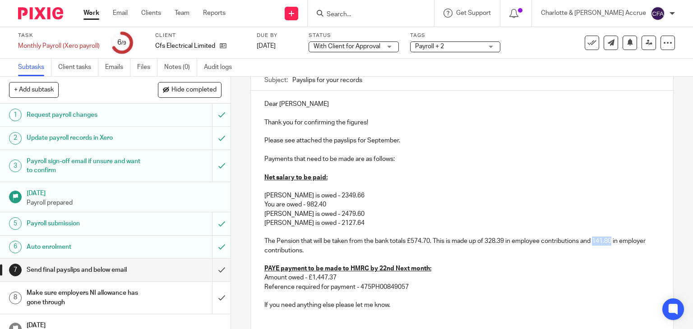
drag, startPoint x: 594, startPoint y: 242, endPoint x: 612, endPoint y: 243, distance: 18.1
click at [612, 243] on p "The Pension that will be taken from the bank totals £574.70. This is made up of…" at bounding box center [462, 246] width 396 height 18
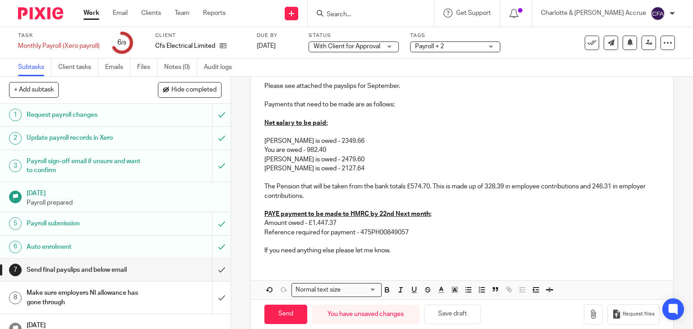
scroll to position [157, 0]
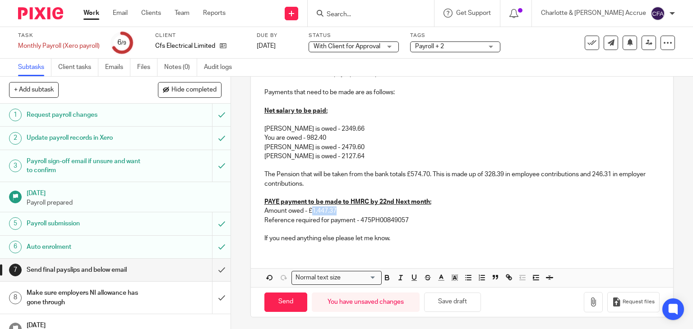
drag, startPoint x: 337, startPoint y: 211, endPoint x: 308, endPoint y: 211, distance: 28.4
click at [308, 211] on p "Amount owed - £1,447.37" at bounding box center [462, 211] width 396 height 9
click at [285, 299] on input "Send" at bounding box center [285, 302] width 43 height 19
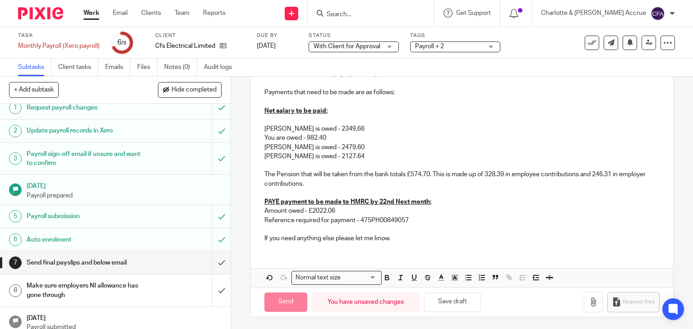
scroll to position [14, 0]
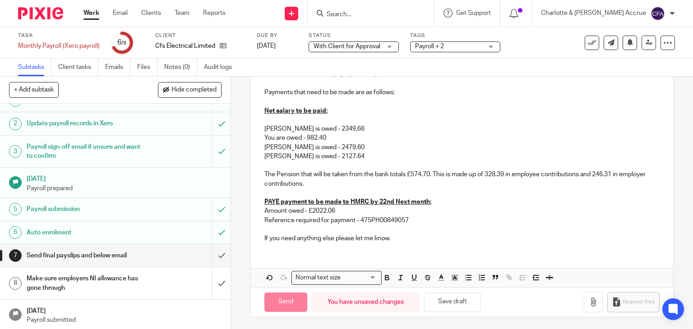
type input "Sent"
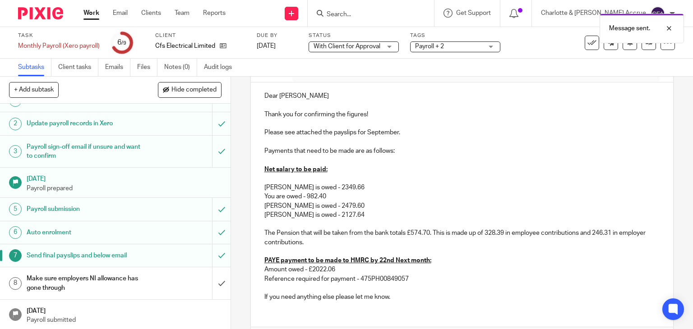
scroll to position [0, 0]
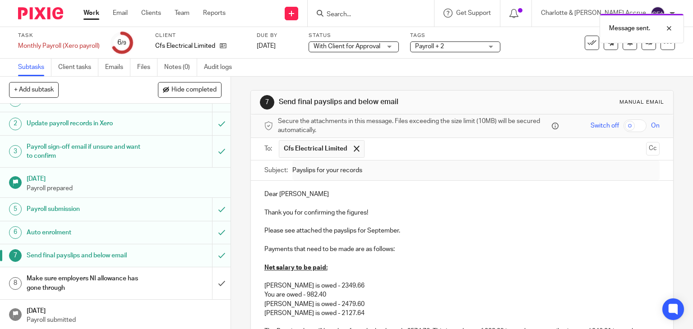
click at [577, 44] on div "See template in use Advanced task editor Copy task Change schedule Delete" at bounding box center [620, 43] width 110 height 14
click at [584, 41] on div "Message sent." at bounding box center [514, 26] width 337 height 34
click at [587, 44] on icon at bounding box center [591, 42] width 9 height 9
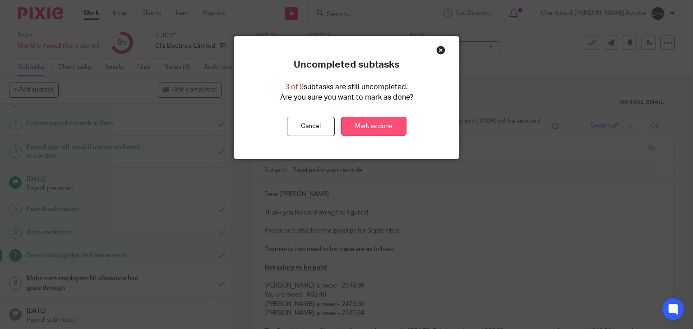
click at [383, 121] on link "Mark as done" at bounding box center [373, 126] width 65 height 19
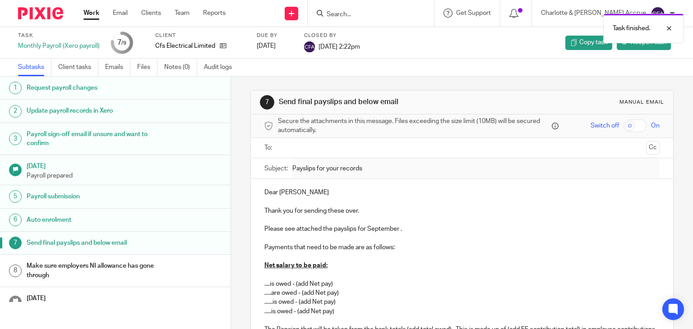
scroll to position [14, 0]
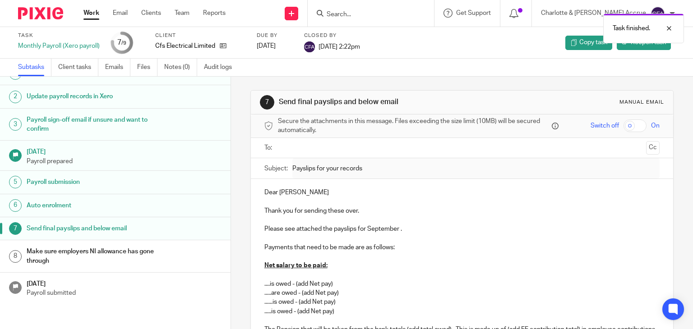
click at [92, 13] on link "Work" at bounding box center [91, 13] width 16 height 9
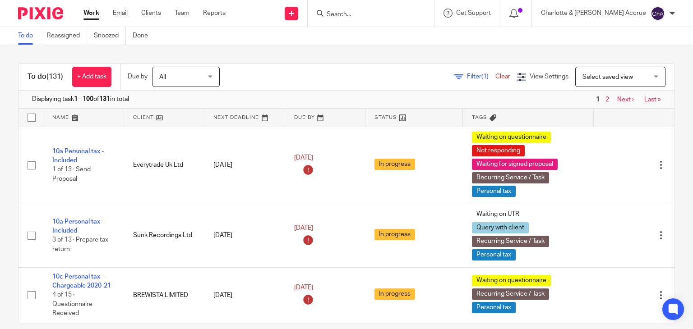
click at [406, 16] on input "Search" at bounding box center [366, 15] width 81 height 8
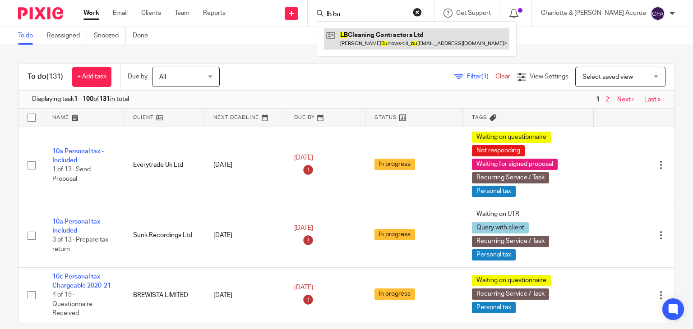
type input "lb bu"
click at [404, 40] on link at bounding box center [416, 38] width 185 height 21
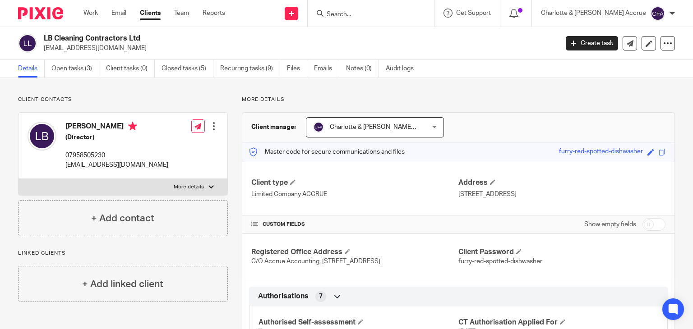
click at [375, 18] on input "Search" at bounding box center [366, 15] width 81 height 8
click at [79, 76] on link "Open tasks (3)" at bounding box center [75, 69] width 48 height 18
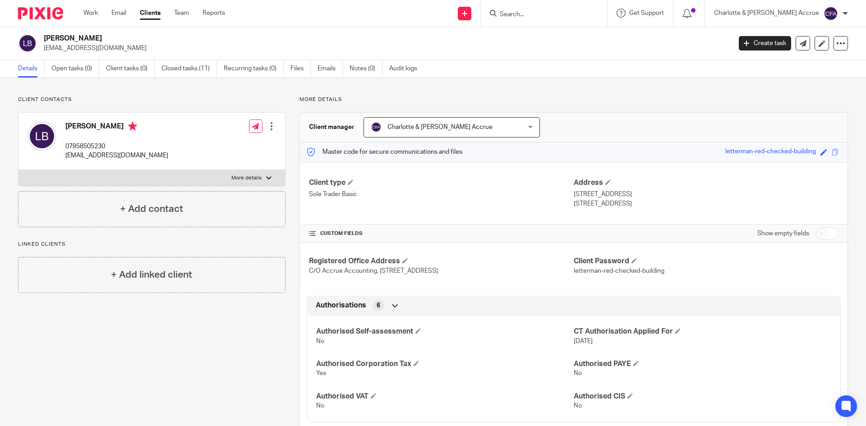
click at [541, 14] on input "Search" at bounding box center [539, 15] width 81 height 8
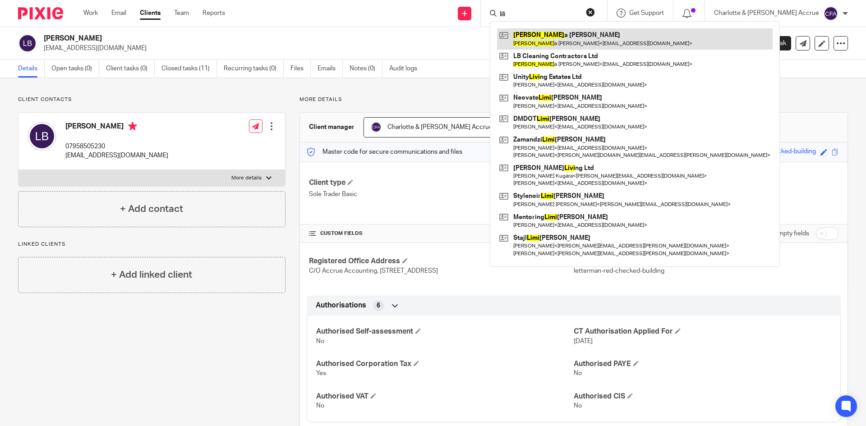
type input "lili"
click at [584, 40] on link at bounding box center [635, 38] width 276 height 21
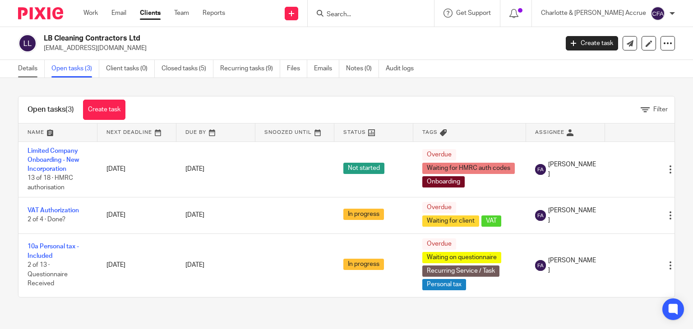
drag, startPoint x: 47, startPoint y: 74, endPoint x: 31, endPoint y: 72, distance: 16.3
click at [47, 74] on ul "Details Open tasks (3) Client tasks (0) Closed tasks (5) Recurring tasks (9) Fi…" at bounding box center [222, 69] width 409 height 18
click at [31, 72] on link "Details" at bounding box center [31, 69] width 27 height 18
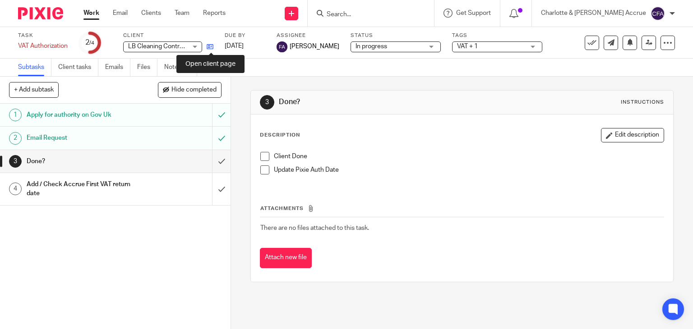
click at [210, 46] on icon at bounding box center [210, 46] width 7 height 7
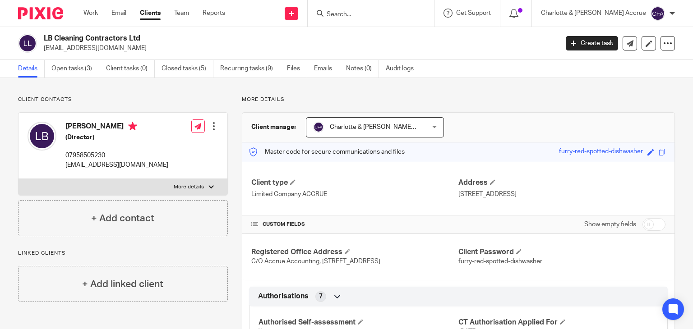
drag, startPoint x: 44, startPoint y: 38, endPoint x: 143, endPoint y: 46, distance: 98.6
click at [143, 46] on div "LB Cleaning Contractors Ltd [EMAIL_ADDRESS][DOMAIN_NAME]" at bounding box center [298, 43] width 508 height 19
click at [137, 47] on p "[EMAIL_ADDRESS][DOMAIN_NAME]" at bounding box center [298, 48] width 508 height 9
drag, startPoint x: 112, startPoint y: 49, endPoint x: 42, endPoint y: 38, distance: 70.8
click at [41, 38] on div "LB Cleaning Contractors Ltd [EMAIL_ADDRESS][DOMAIN_NAME]" at bounding box center [285, 43] width 534 height 19
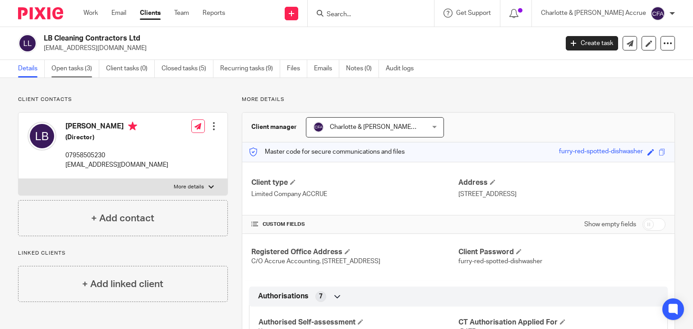
click at [83, 73] on link "Open tasks (3)" at bounding box center [75, 69] width 48 height 18
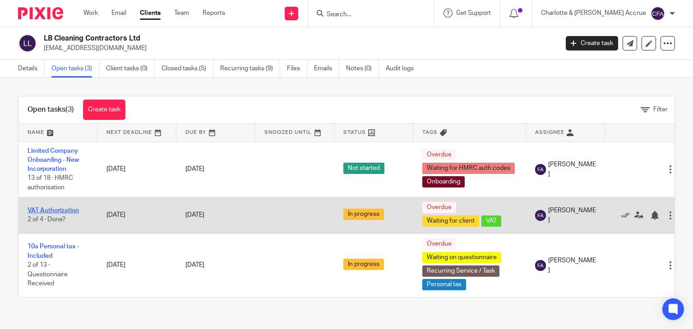
click at [47, 212] on link "VAT Authorization" at bounding box center [53, 211] width 51 height 6
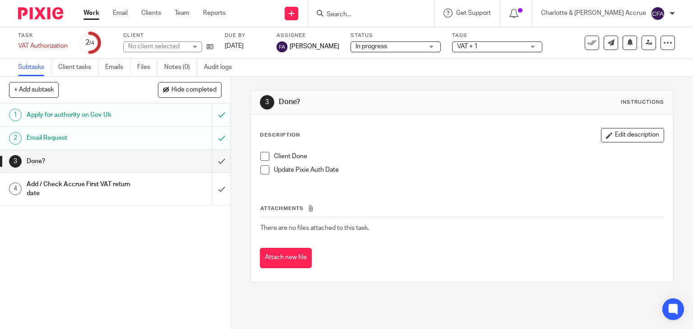
click at [118, 134] on h1 "Email Request" at bounding box center [86, 138] width 118 height 14
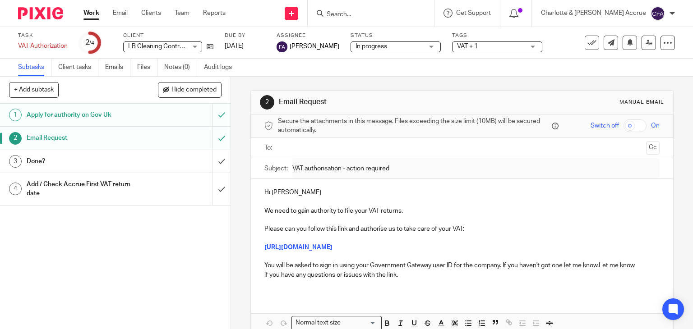
click at [301, 143] on ul at bounding box center [463, 148] width 368 height 15
click at [300, 145] on input "text" at bounding box center [461, 148] width 361 height 10
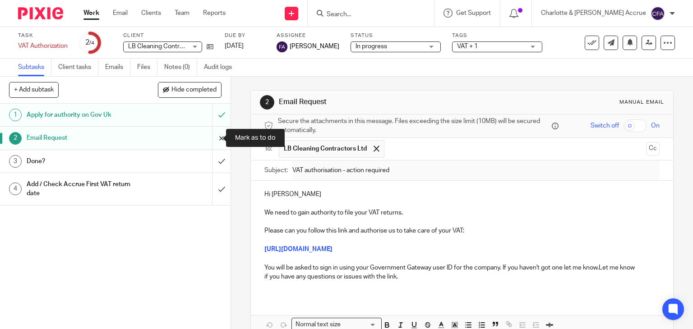
click at [215, 141] on input "submit" at bounding box center [115, 138] width 231 height 23
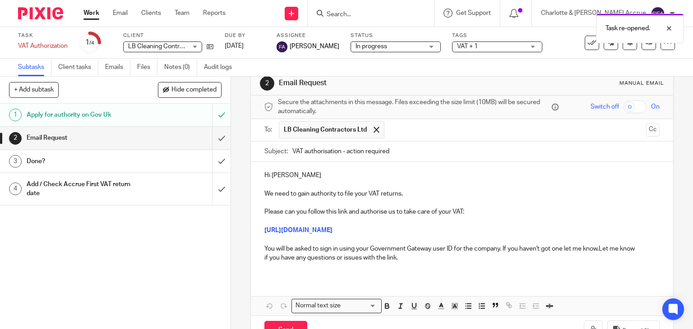
scroll to position [57, 0]
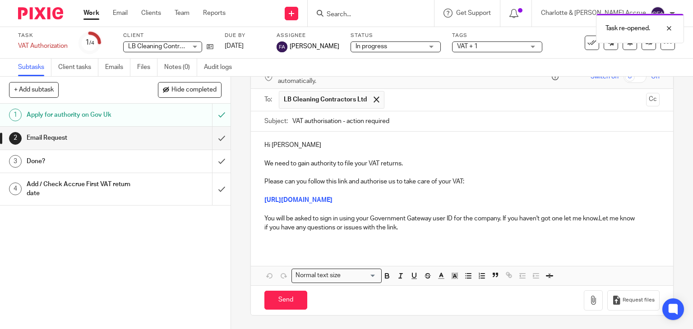
click at [293, 291] on div "Send You have unsaved changes Request files" at bounding box center [462, 301] width 423 height 30
click at [293, 296] on input "Send" at bounding box center [285, 300] width 43 height 19
type input "Sent"
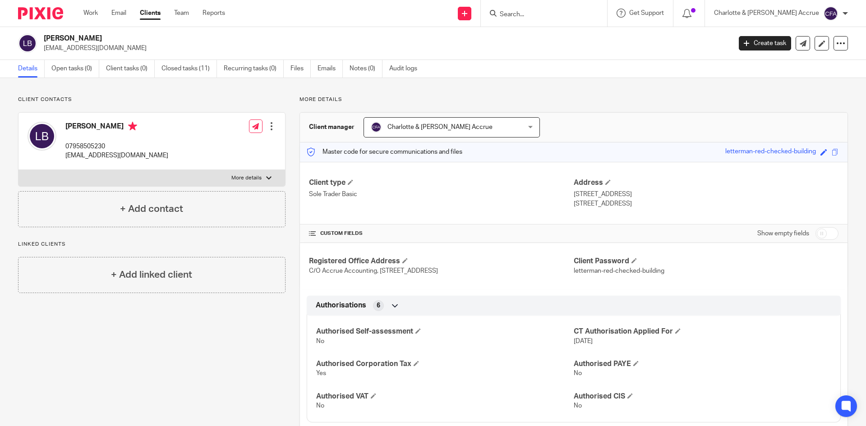
click at [555, 16] on input "Search" at bounding box center [539, 15] width 81 height 8
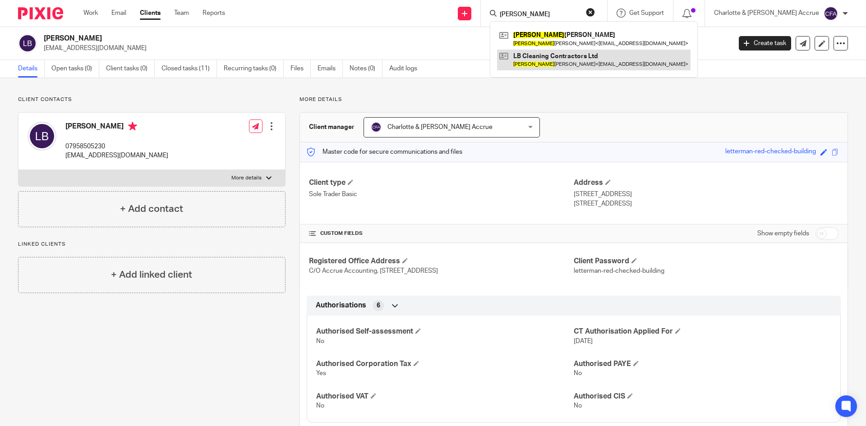
type input "lilia"
click at [584, 55] on link at bounding box center [594, 60] width 194 height 21
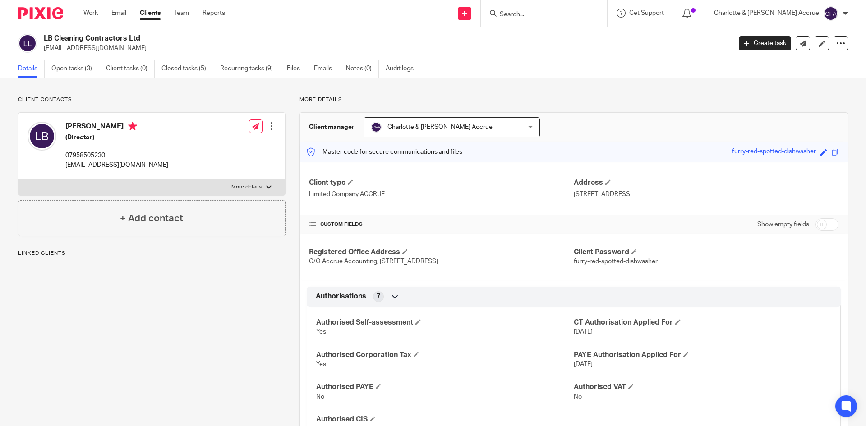
scroll to position [496, 0]
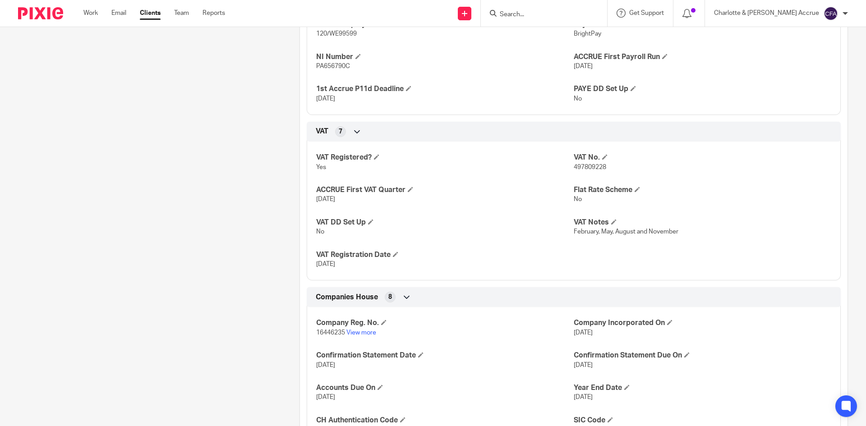
click at [586, 169] on span "497809228" at bounding box center [590, 167] width 32 height 6
copy span "497809228"
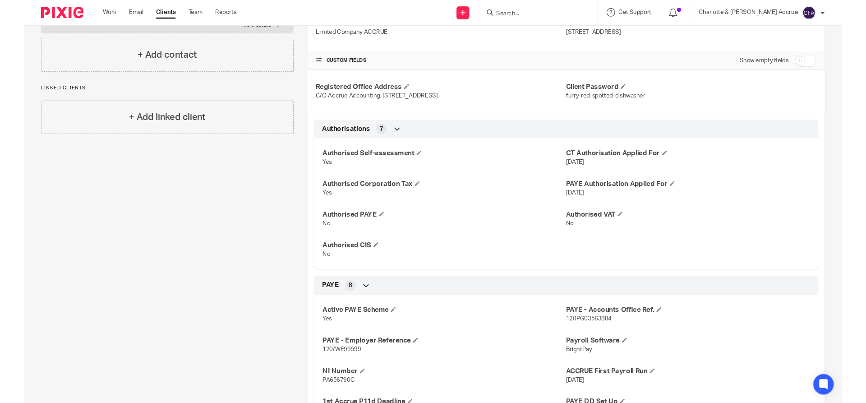
scroll to position [0, 0]
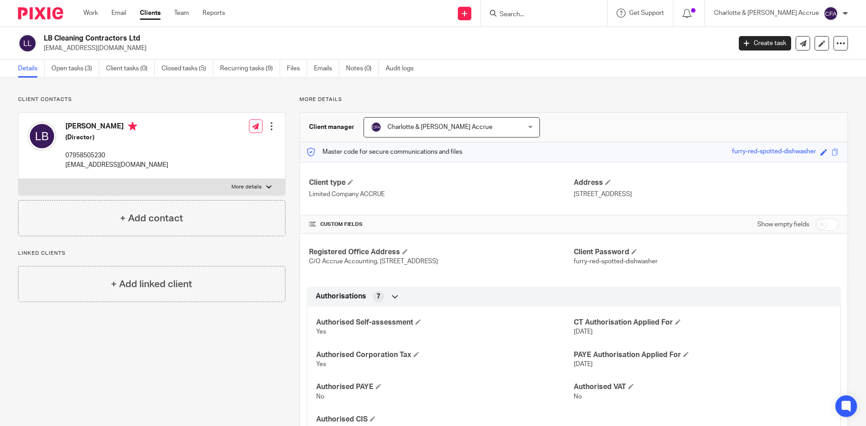
drag, startPoint x: 52, startPoint y: 51, endPoint x: 99, endPoint y: 55, distance: 47.5
click at [99, 55] on div "LB Cleaning Contractors Ltd lil_burrows@icloud.com Create task Update from Comp…" at bounding box center [433, 43] width 866 height 33
click at [108, 49] on p "lil_burrows@icloud.com" at bounding box center [385, 48] width 682 height 9
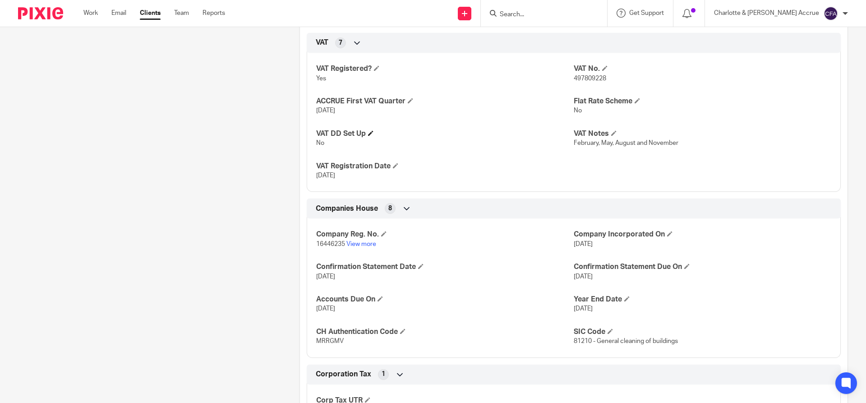
scroll to position [586, 0]
drag, startPoint x: 605, startPoint y: 81, endPoint x: 571, endPoint y: 75, distance: 35.2
click at [574, 75] on p "497809228" at bounding box center [703, 77] width 258 height 9
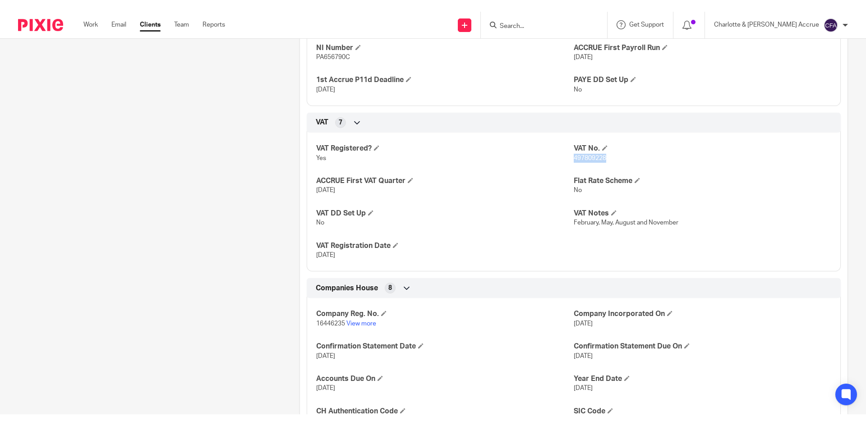
scroll to position [496, 0]
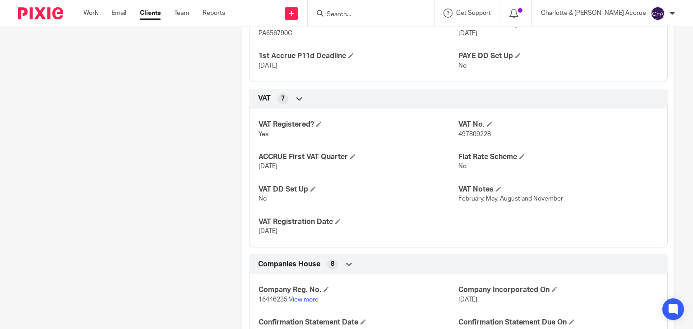
scroll to position [451, 0]
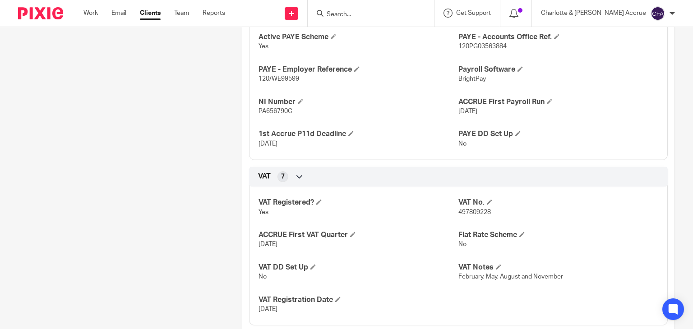
drag, startPoint x: 486, startPoint y: 125, endPoint x: 495, endPoint y: 123, distance: 9.7
click at [495, 121] on div "Active PAYE Scheme Yes PAYE - Accounts Office Ref. 120PG03563884 PAYE - Employe…" at bounding box center [458, 87] width 419 height 146
click at [495, 126] on div "Active PAYE Scheme Yes PAYE - Accounts Office Ref. 120PG03563884 PAYE - Employe…" at bounding box center [458, 87] width 419 height 146
drag, startPoint x: 495, startPoint y: 126, endPoint x: 450, endPoint y: 117, distance: 46.5
click at [450, 117] on div "Active PAYE Scheme Yes PAYE - Accounts Office Ref. 120PG03563884 PAYE - Employe…" at bounding box center [458, 87] width 419 height 146
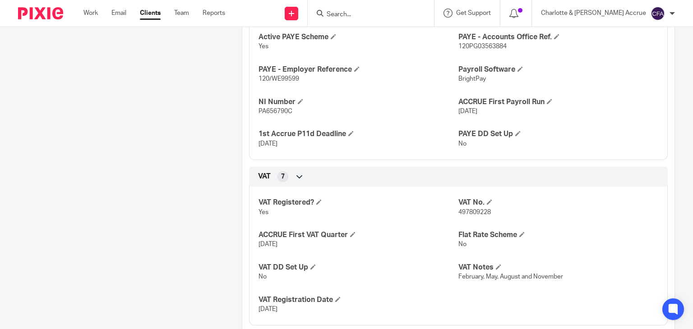
click at [458, 115] on span "[DATE]" at bounding box center [467, 111] width 19 height 6
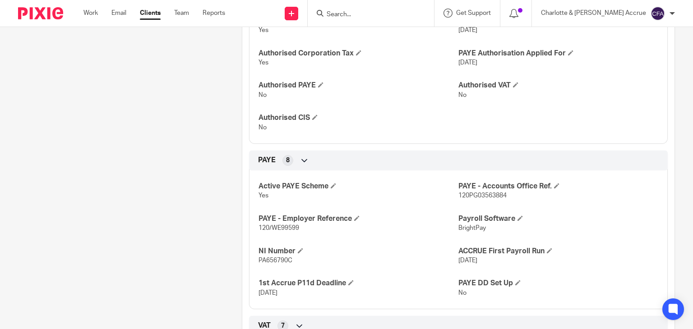
scroll to position [271, 0]
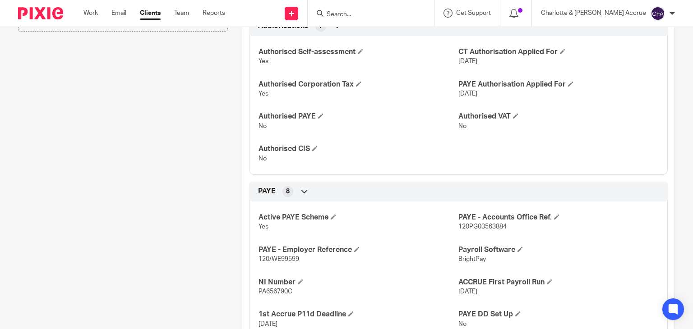
click at [148, 16] on link "Clients" at bounding box center [150, 13] width 21 height 9
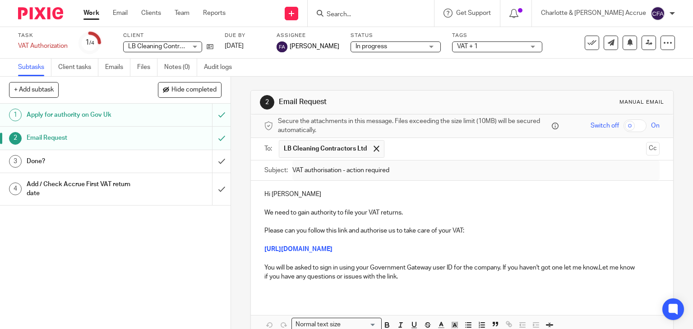
scroll to position [57, 0]
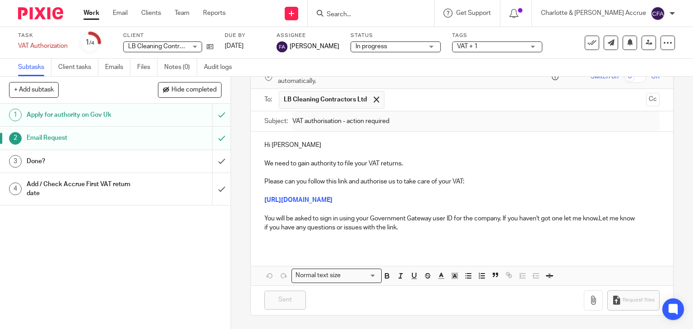
click at [97, 16] on link "Work" at bounding box center [91, 13] width 16 height 9
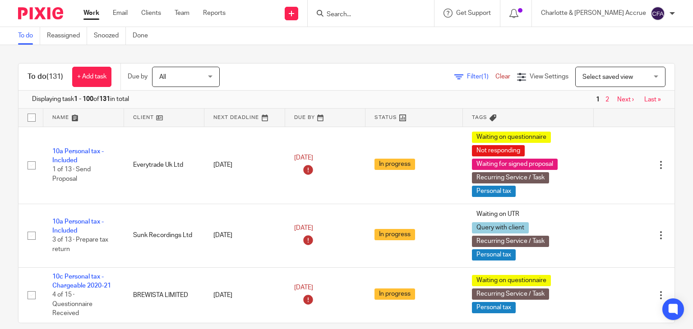
click at [368, 15] on input "Search" at bounding box center [366, 15] width 81 height 8
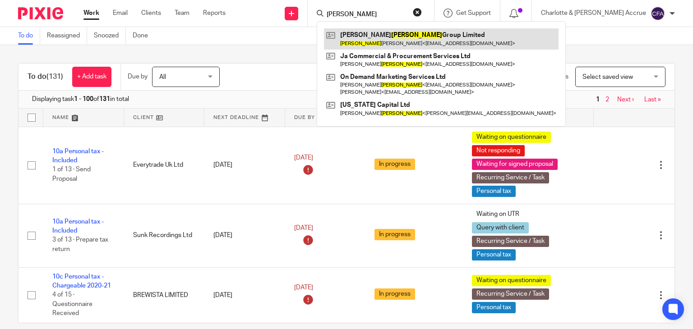
type input "jackson"
click at [385, 29] on link at bounding box center [441, 38] width 235 height 21
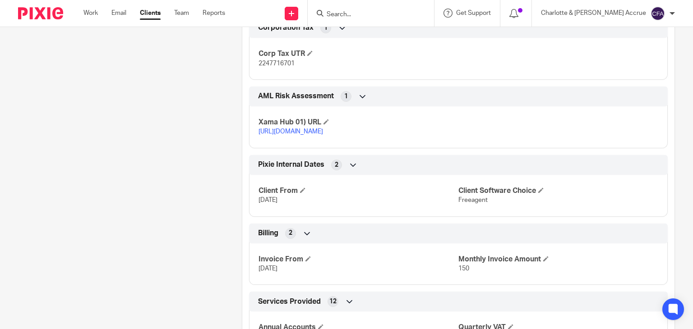
scroll to position [1038, 0]
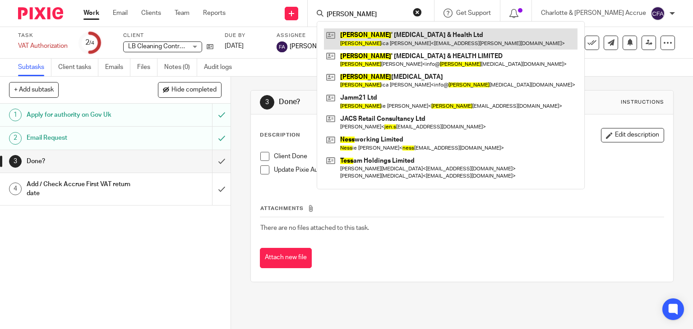
type input "[PERSON_NAME]"
click at [419, 38] on link at bounding box center [451, 38] width 254 height 21
